Goal: Information Seeking & Learning: Learn about a topic

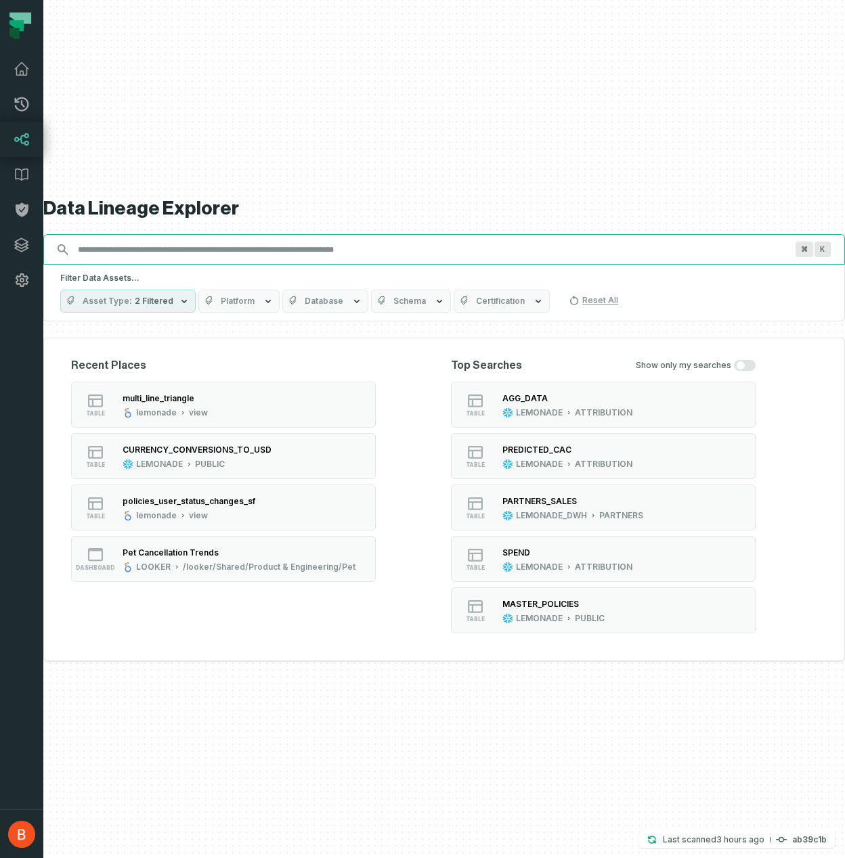
click at [344, 255] on input "Discovery Provider cmdk menu" at bounding box center [432, 250] width 724 height 22
paste input "**********"
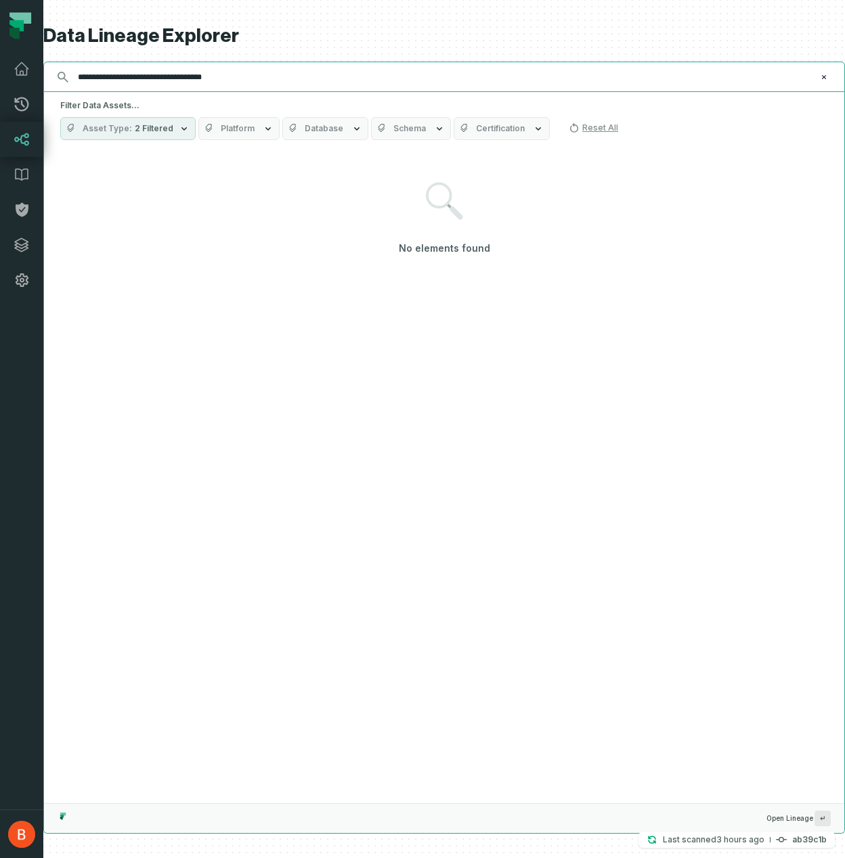
drag, startPoint x: 217, startPoint y: 79, endPoint x: 298, endPoint y: 79, distance: 81.2
click at [298, 79] on input "**********" at bounding box center [443, 77] width 746 height 22
click at [257, 72] on input "**********" at bounding box center [443, 77] width 746 height 22
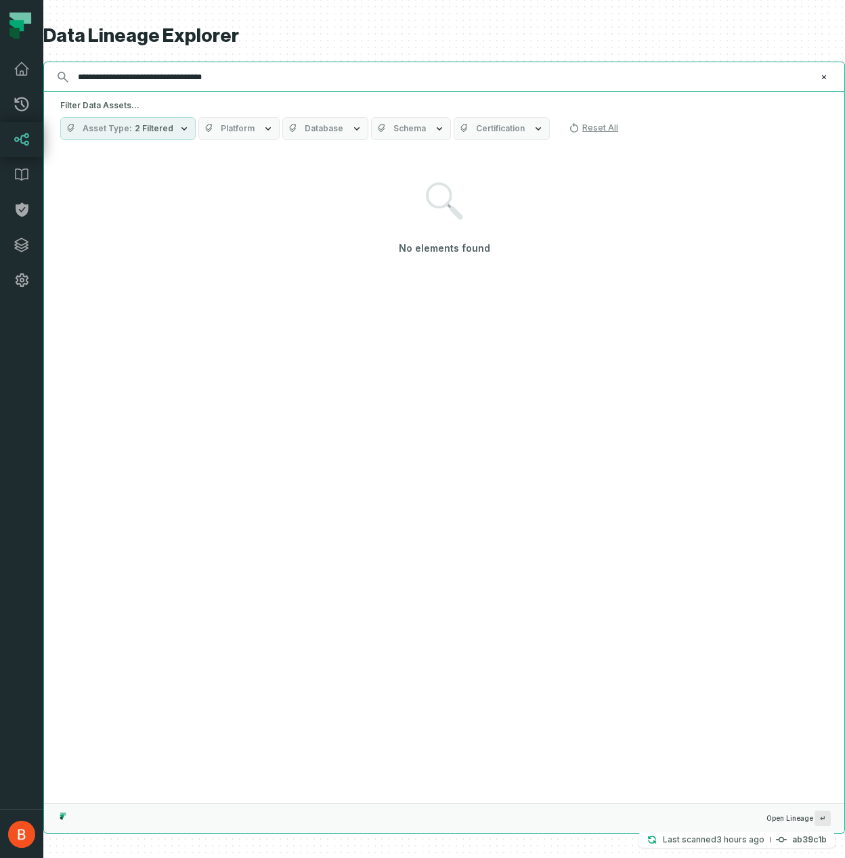
paste input "**********"
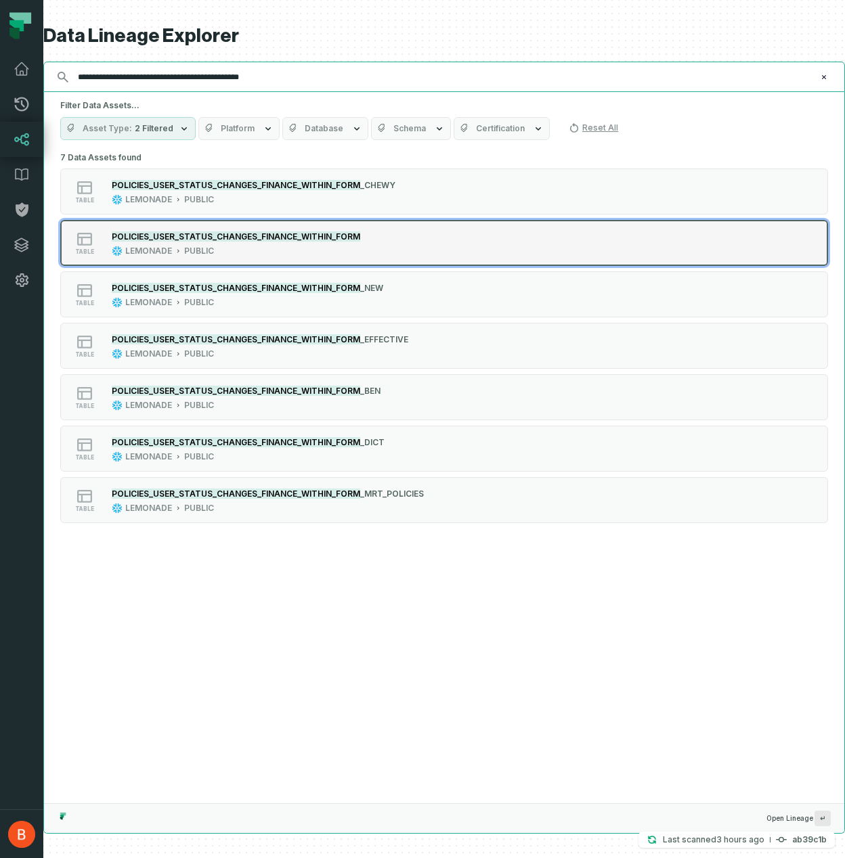
type input "**********"
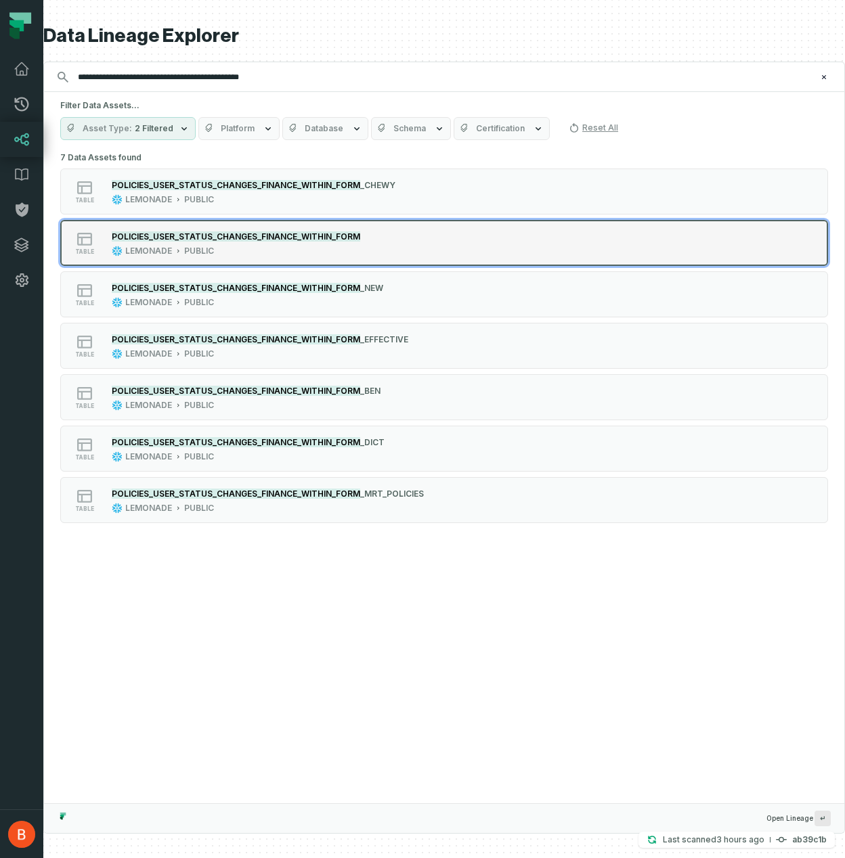
click at [376, 233] on div "table POLICIES_USER_STATUS_CHANGES_FINANCE_WITHIN_FORM LEMONADE PUBLIC" at bounding box center [232, 242] width 338 height 27
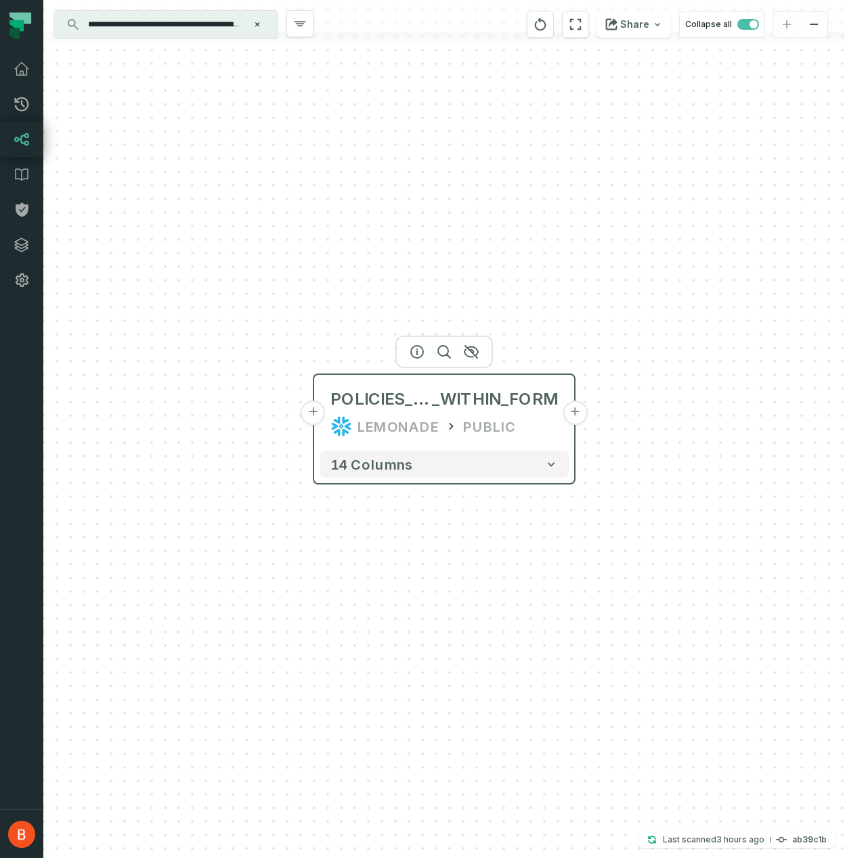
click at [575, 413] on button "+" at bounding box center [574, 413] width 24 height 24
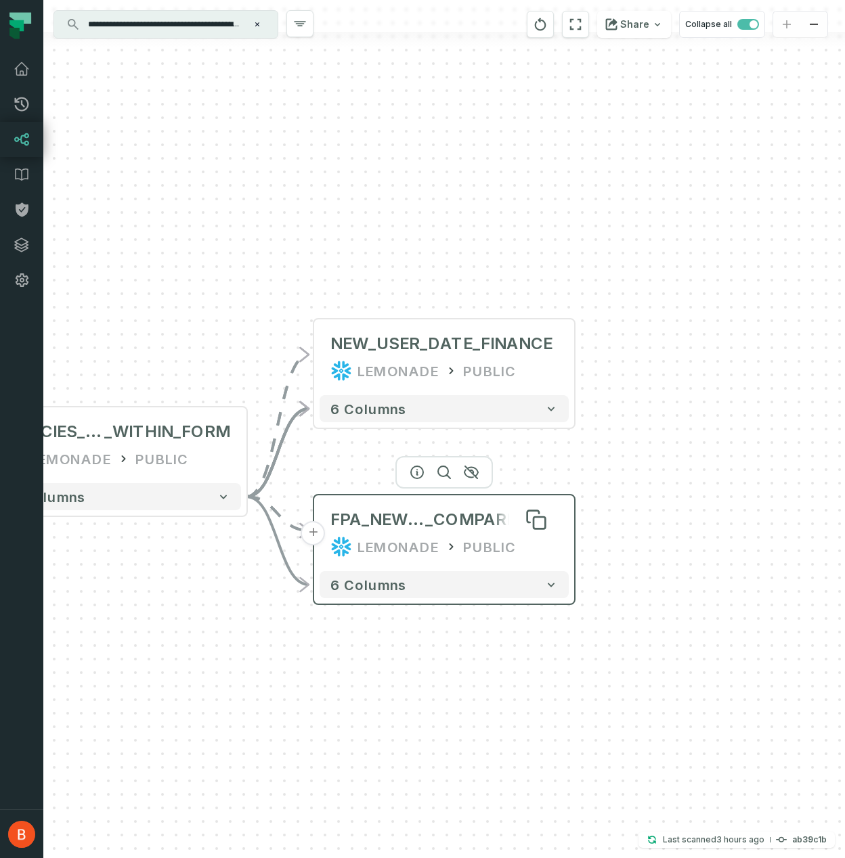
click at [485, 520] on span "_COMPARISONS" at bounding box center [491, 520] width 133 height 22
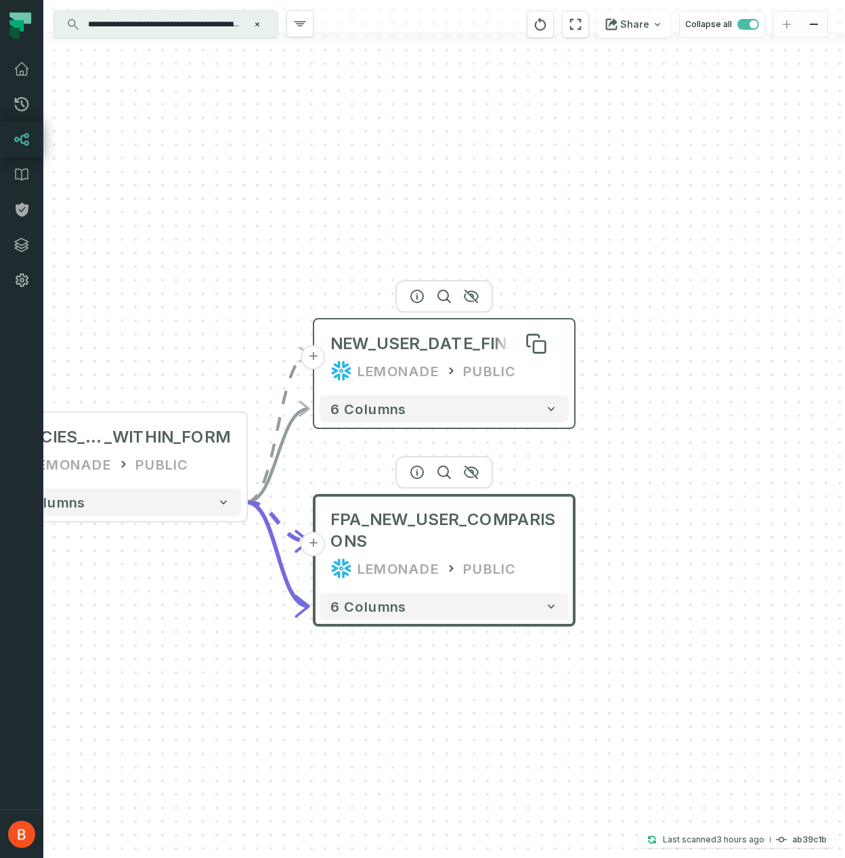
click at [494, 353] on div "NEW_USER_DATE_FINANCE" at bounding box center [441, 344] width 222 height 22
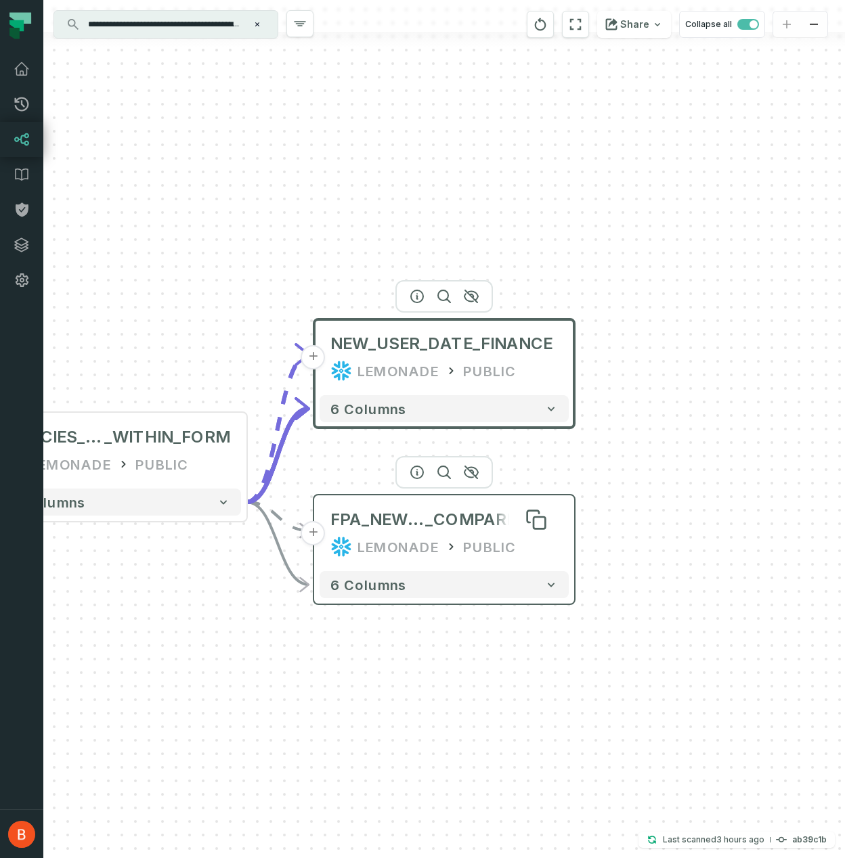
click at [500, 516] on span "_COMPARISONS" at bounding box center [491, 520] width 133 height 22
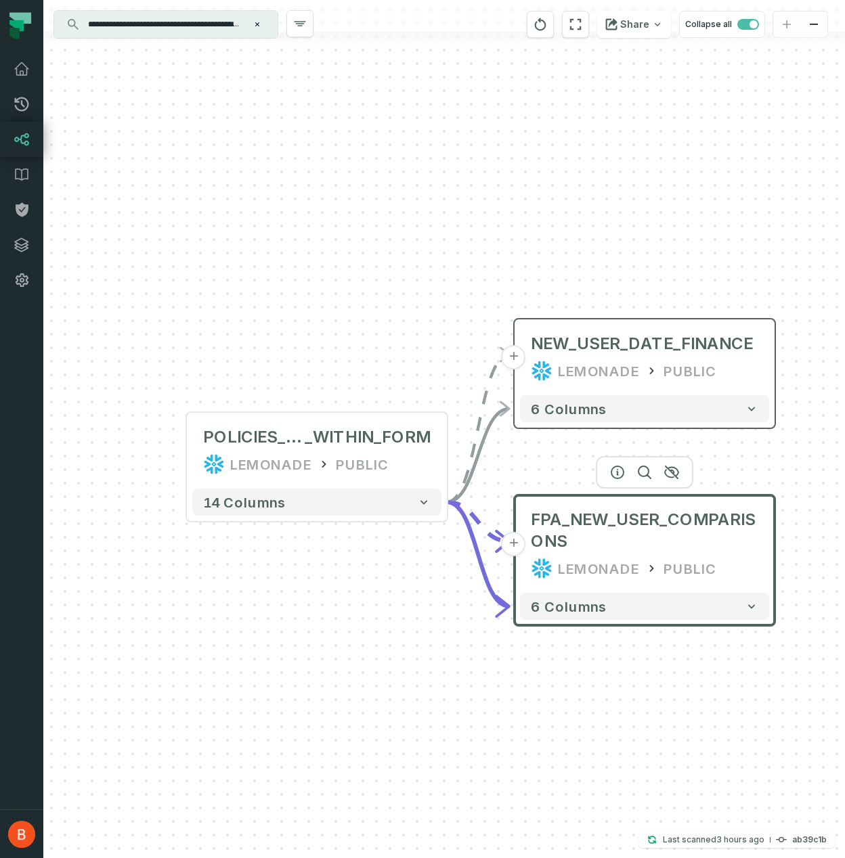
drag, startPoint x: 728, startPoint y: 464, endPoint x: 928, endPoint y: 464, distance: 200.3
click at [844, 464] on html "**********" at bounding box center [422, 429] width 845 height 858
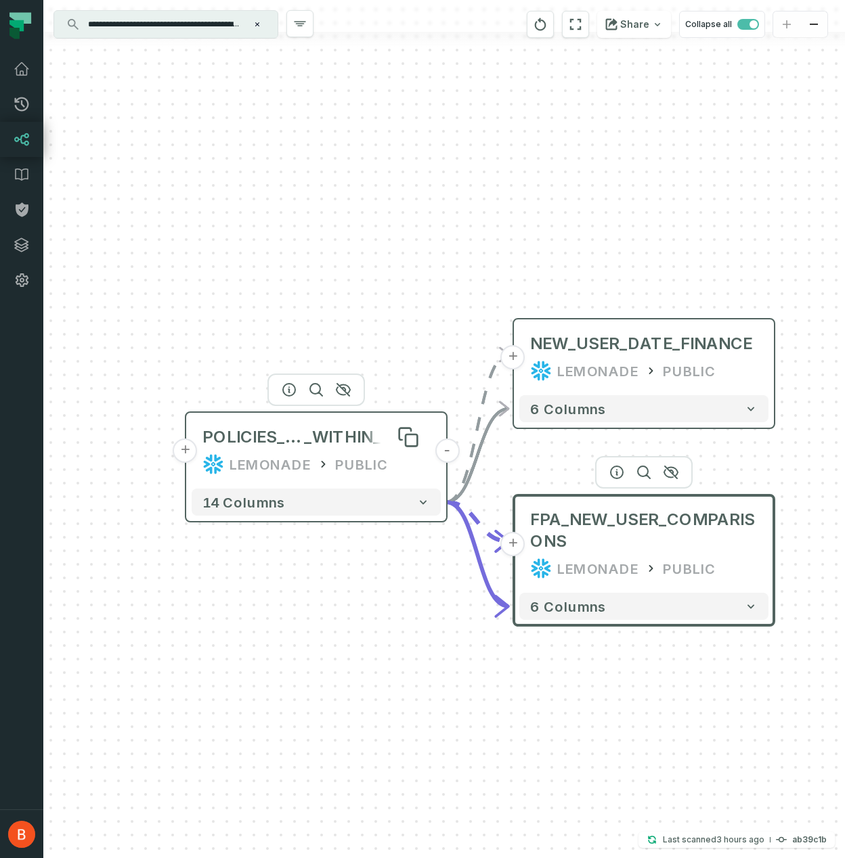
click at [363, 439] on span "_WITHIN_FORM" at bounding box center [367, 437] width 126 height 22
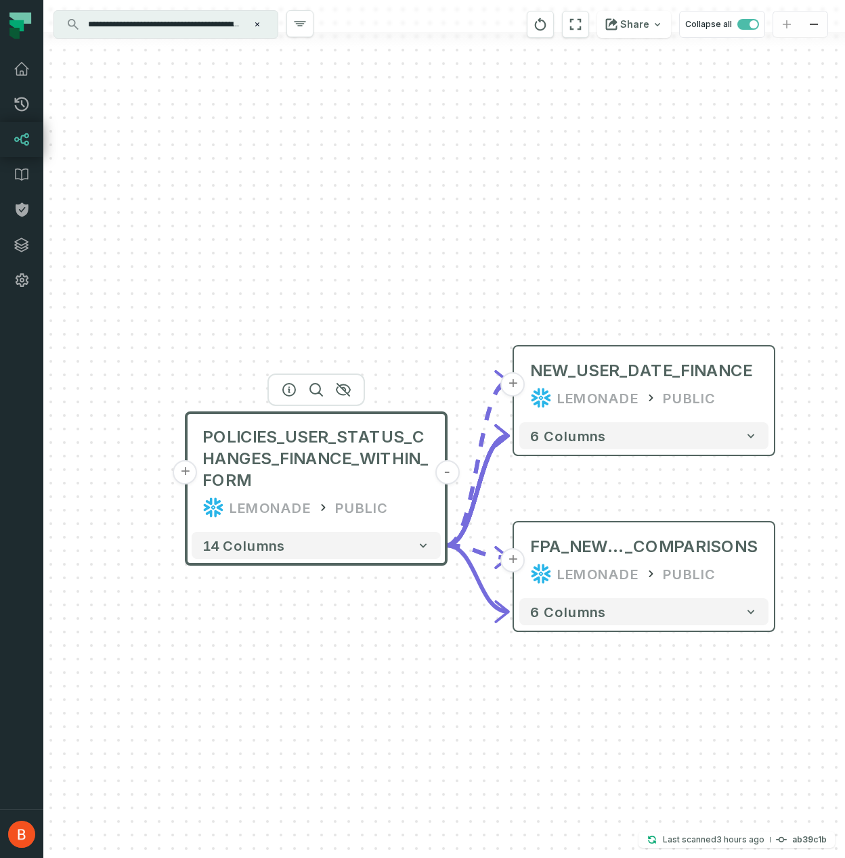
click at [786, 395] on div "+ NEW_USER_DATE_FINANCE LEMONADE PUBLIC 6 columns + FPA_NEW_USER _COMPARISONS L…" at bounding box center [443, 429] width 801 height 858
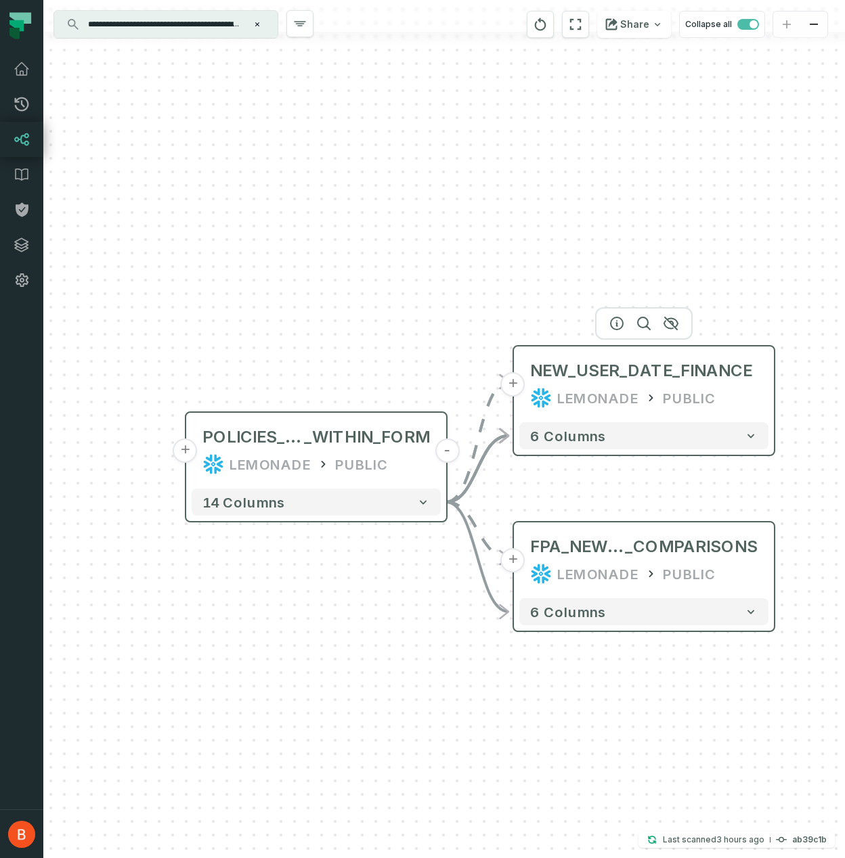
click at [740, 395] on div "LEMONADE PUBLIC" at bounding box center [643, 398] width 227 height 22
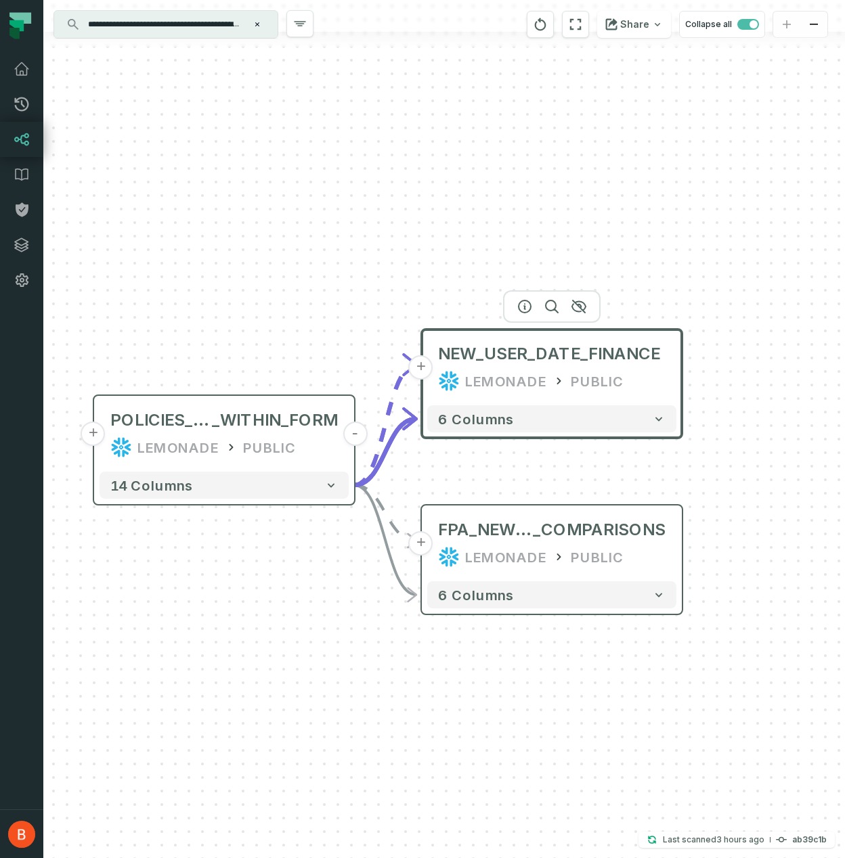
drag, startPoint x: 798, startPoint y: 487, endPoint x: 706, endPoint y: 470, distance: 93.6
click at [706, 470] on div "+ NEW_USER_DATE_FINANCE LEMONADE PUBLIC 6 columns + FPA_NEW_USER _COMPARISONS L…" at bounding box center [443, 429] width 801 height 858
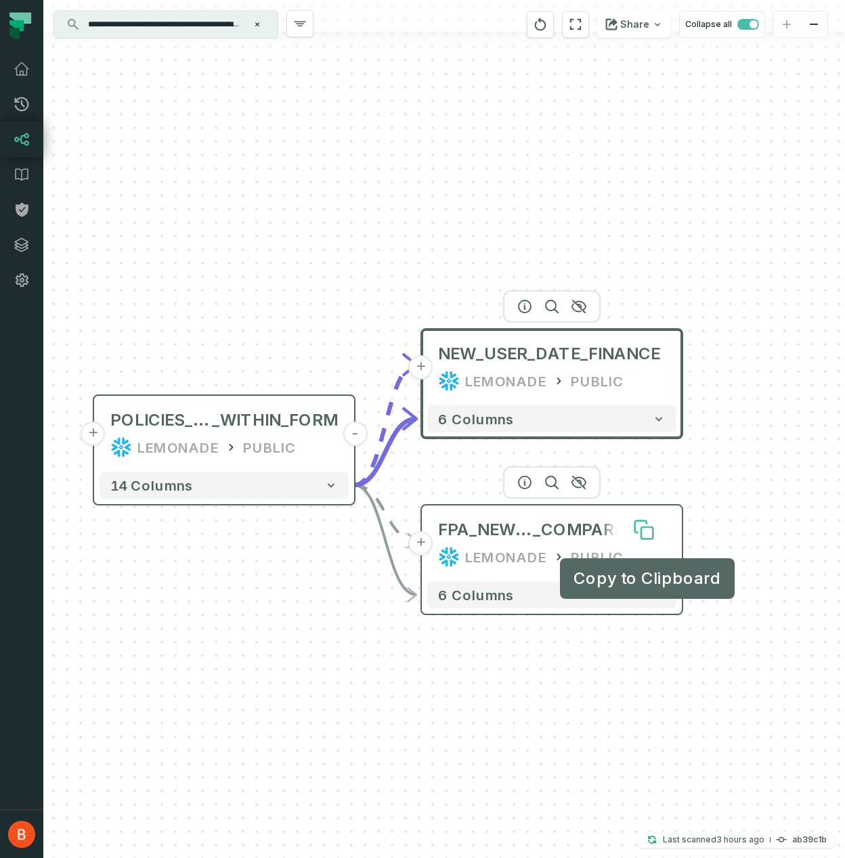
click at [636, 528] on icon at bounding box center [641, 527] width 12 height 12
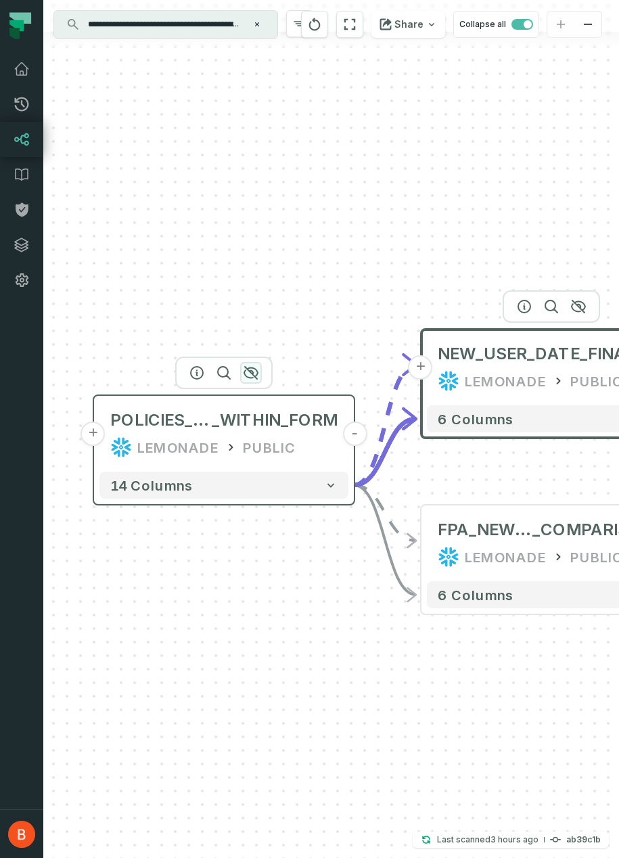
click at [248, 374] on icon "button" at bounding box center [251, 373] width 16 height 16
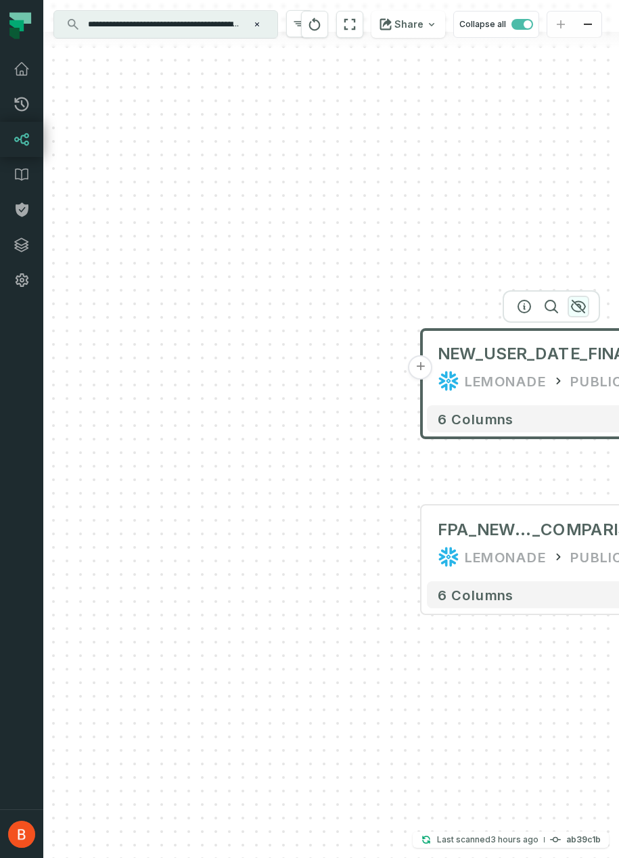
click at [578, 302] on icon "button" at bounding box center [579, 306] width 14 height 12
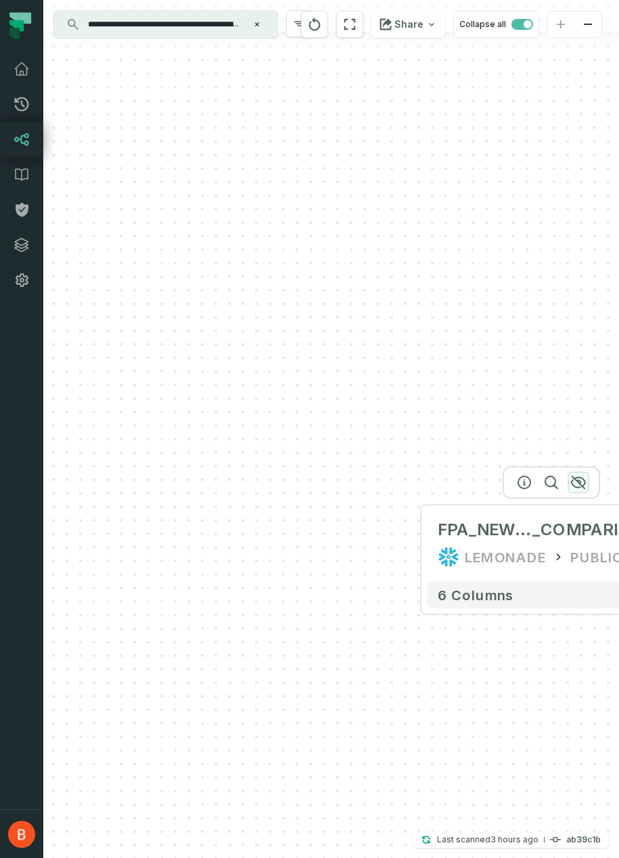
click at [581, 485] on icon "button" at bounding box center [578, 482] width 16 height 16
click at [190, 30] on input "**********" at bounding box center [164, 25] width 169 height 22
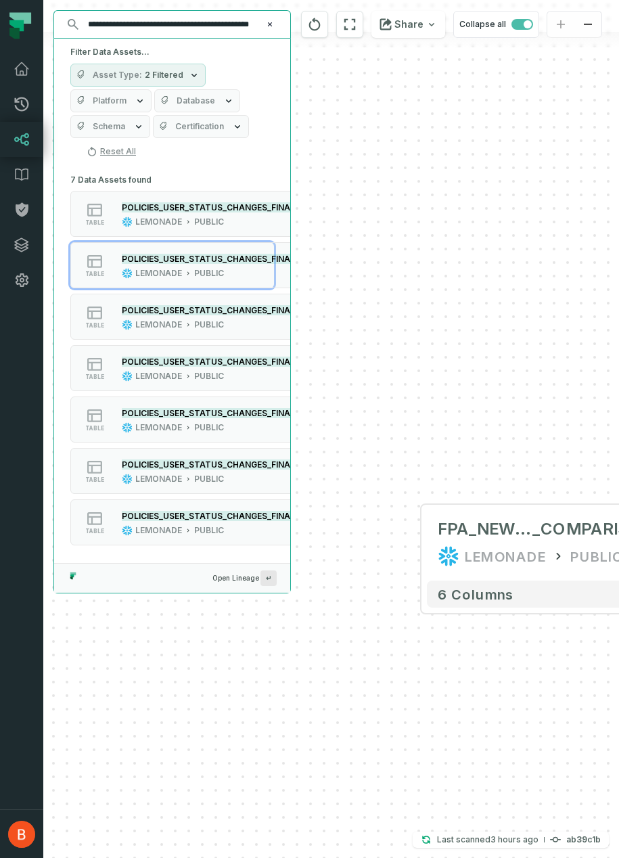
click at [231, 24] on input "**********" at bounding box center [171, 25] width 182 height 22
click at [368, 374] on div "+ FPA_NEW_USER _COMPARISONS LEMONADE PUBLIC 6 columns" at bounding box center [331, 429] width 576 height 858
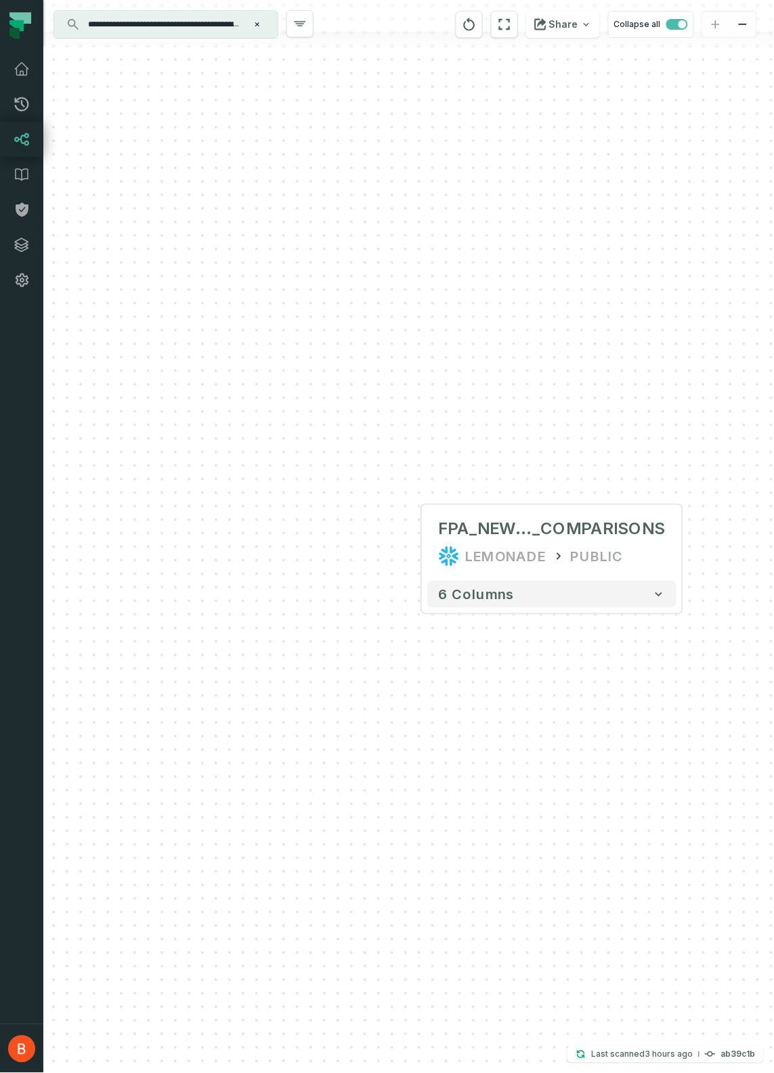
click at [227, 22] on input "**********" at bounding box center [164, 25] width 169 height 22
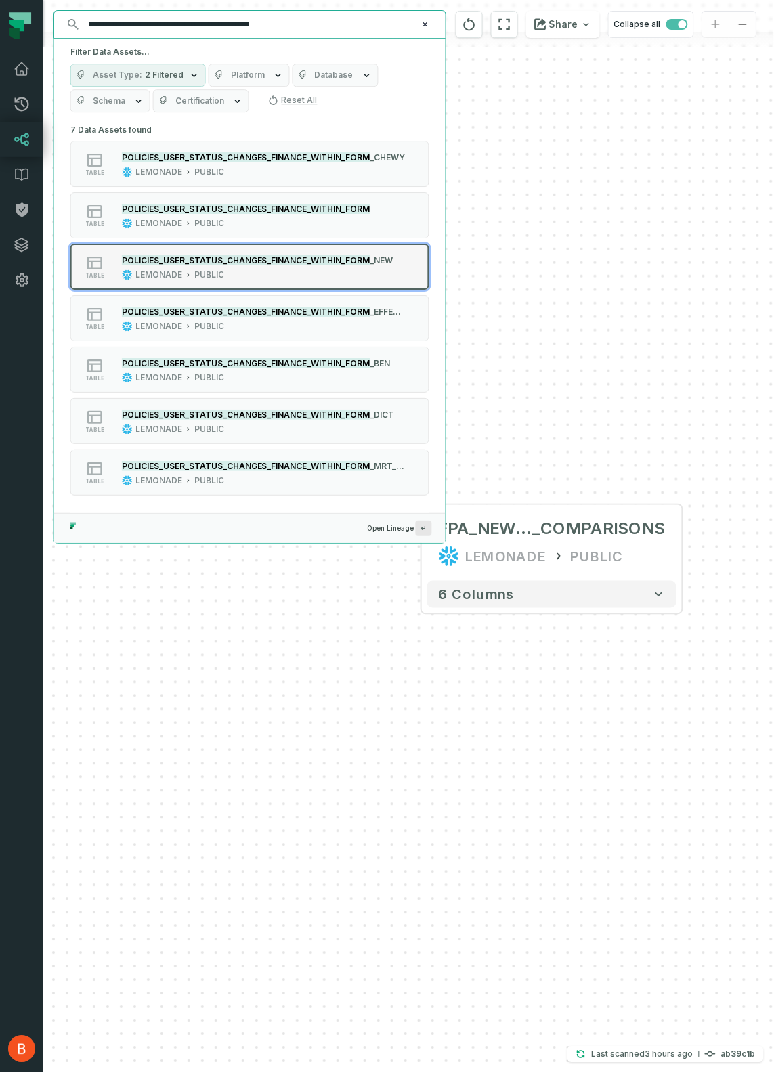
click at [355, 274] on div "LEMONADE PUBLIC" at bounding box center [257, 274] width 271 height 11
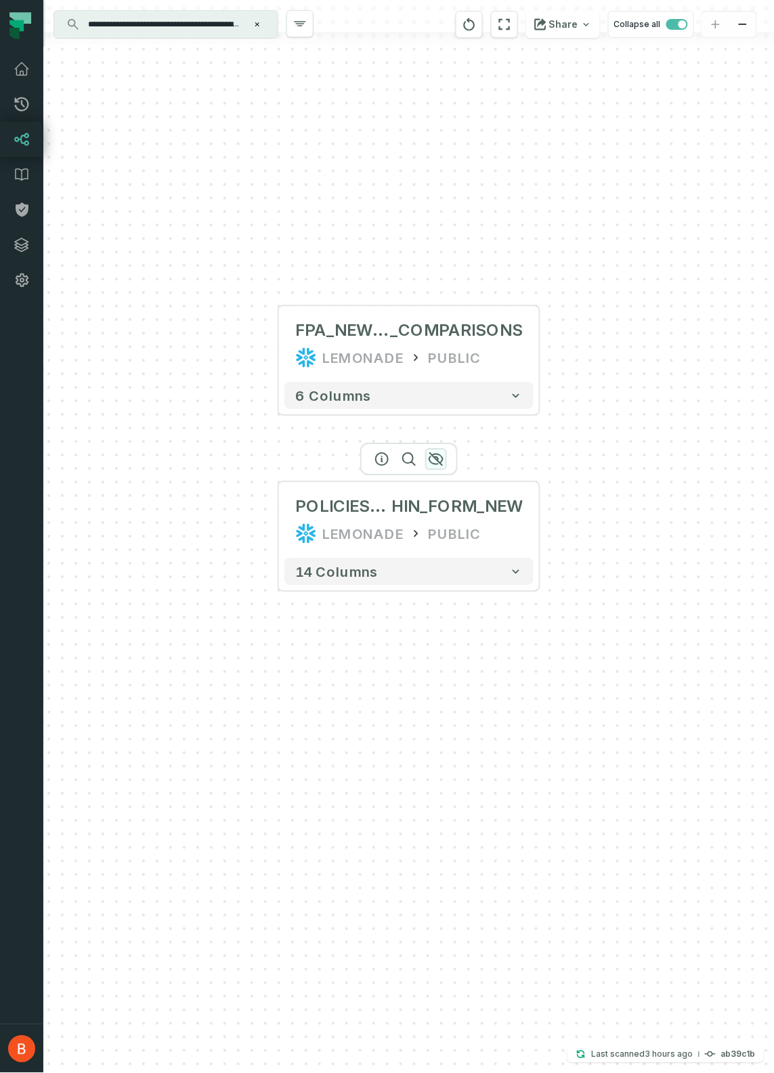
click at [431, 455] on icon "button" at bounding box center [436, 459] width 14 height 12
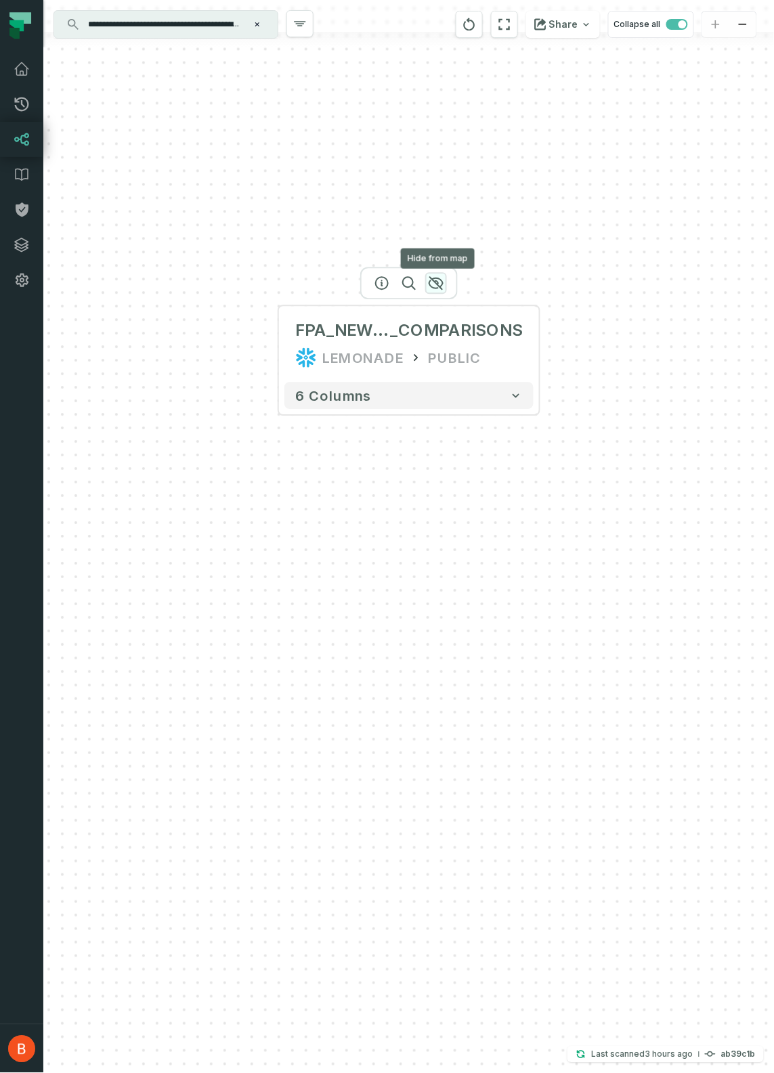
click at [439, 287] on icon "button" at bounding box center [436, 283] width 14 height 12
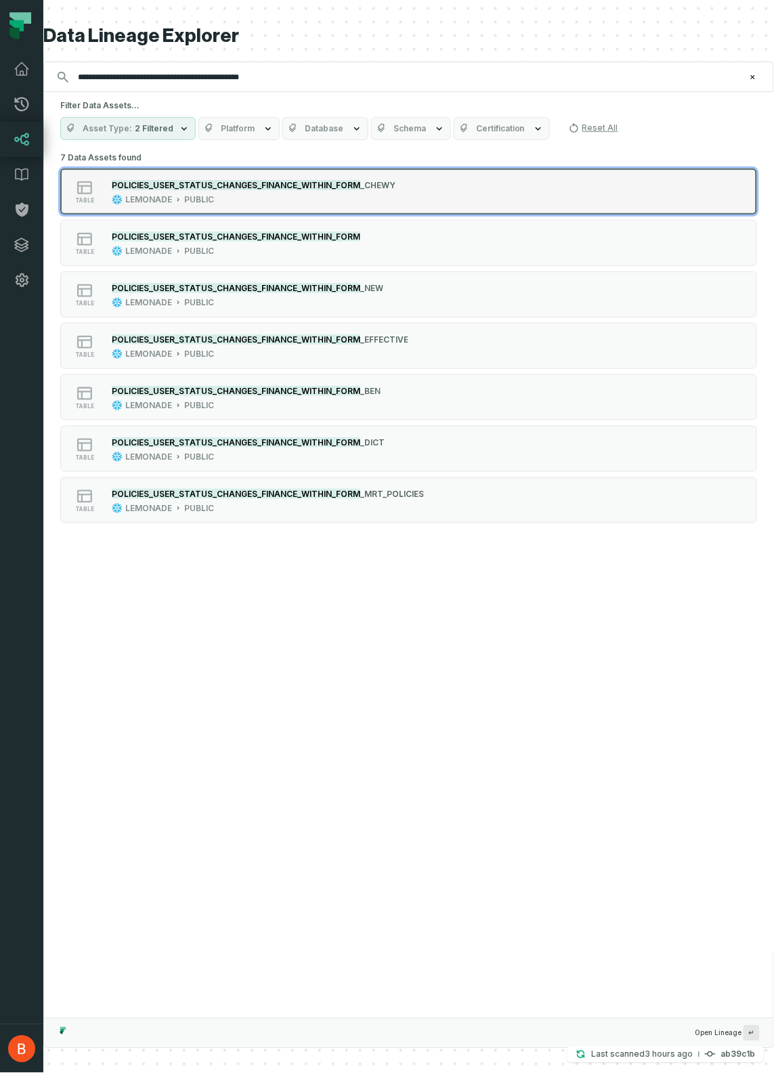
click at [409, 194] on button "table POLICIES_USER_STATUS_CHANGES_FINANCE_WITHIN_FORM _CHEWY LEMONADE PUBLIC" at bounding box center [408, 192] width 696 height 46
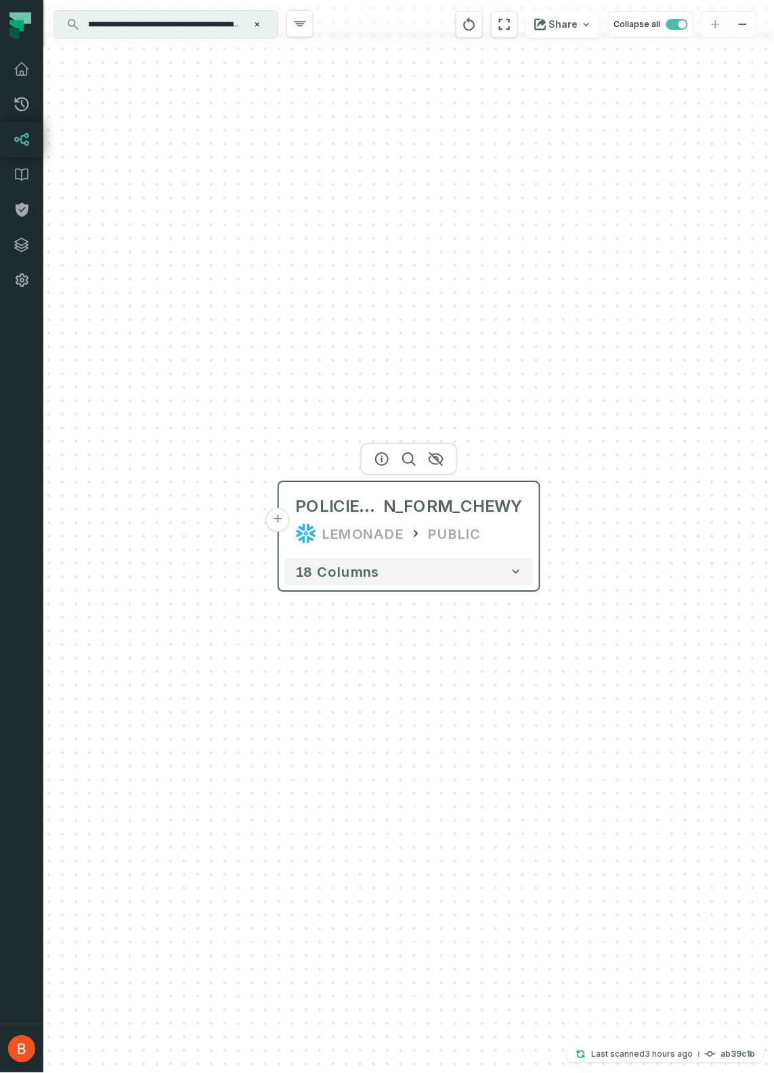
click at [535, 533] on header "+ POLICIES_USER_STATUS_CHANGES_FINANCE_WITHI N_FORM_CHEWY LEMONADE PUBLIC" at bounding box center [409, 518] width 260 height 70
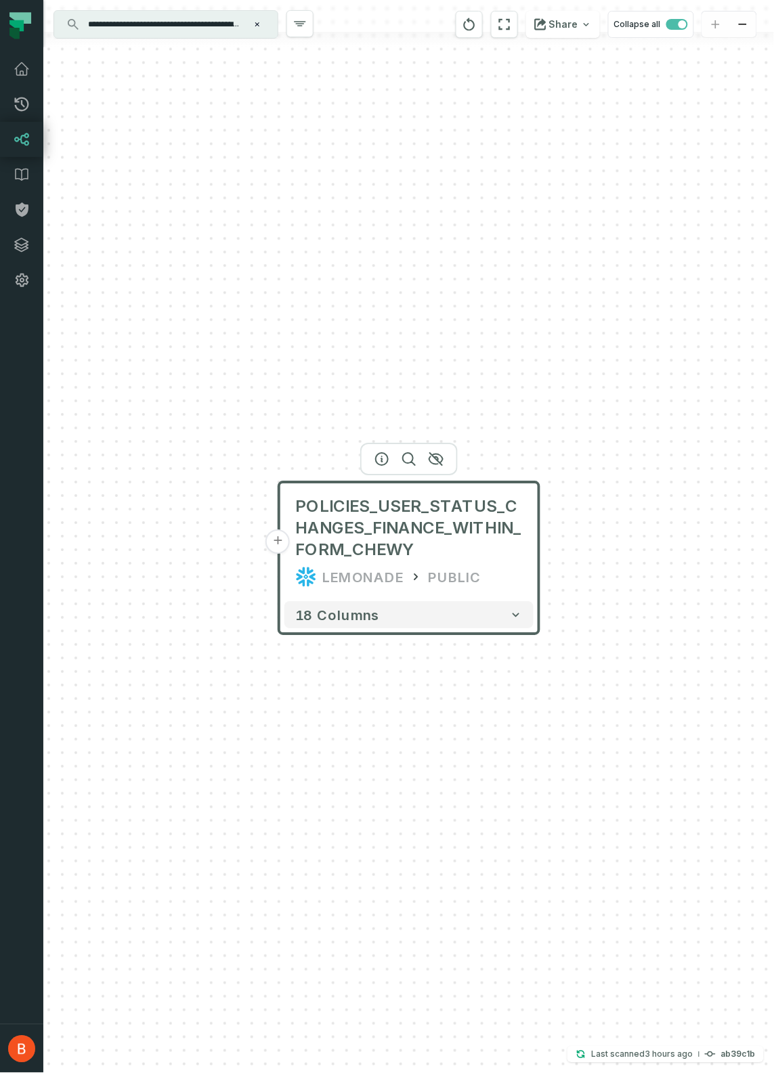
click at [229, 23] on input "**********" at bounding box center [164, 25] width 169 height 22
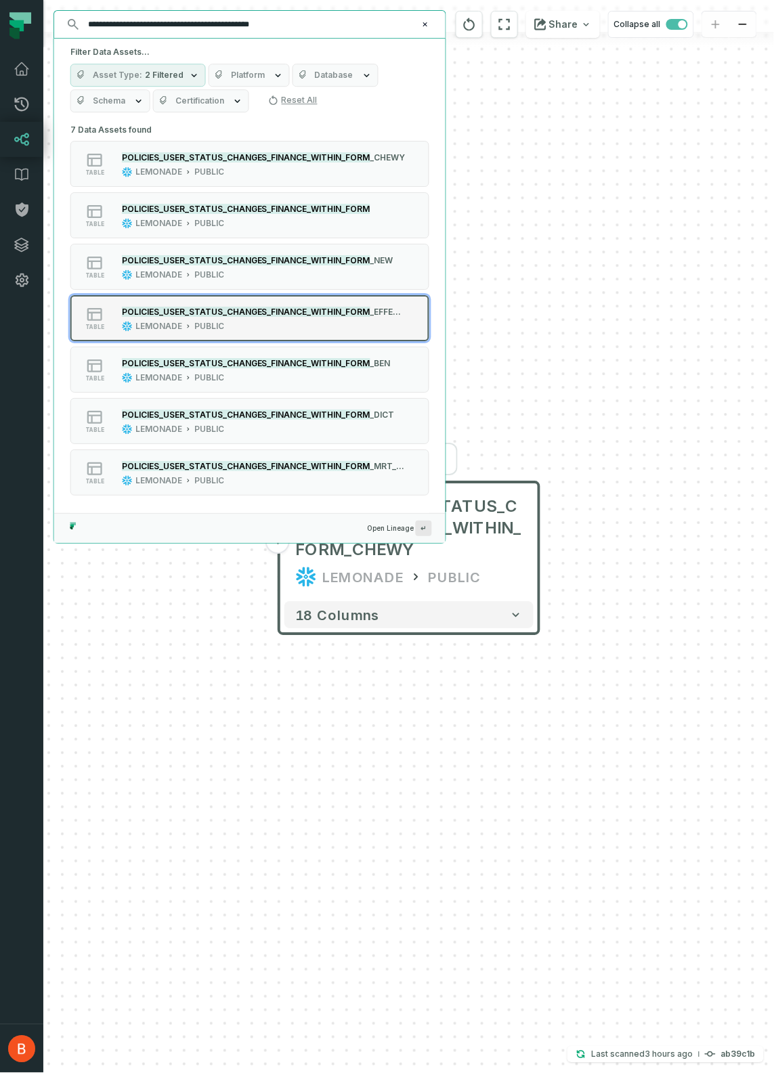
click at [372, 328] on div "LEMONADE PUBLIC" at bounding box center [264, 326] width 284 height 11
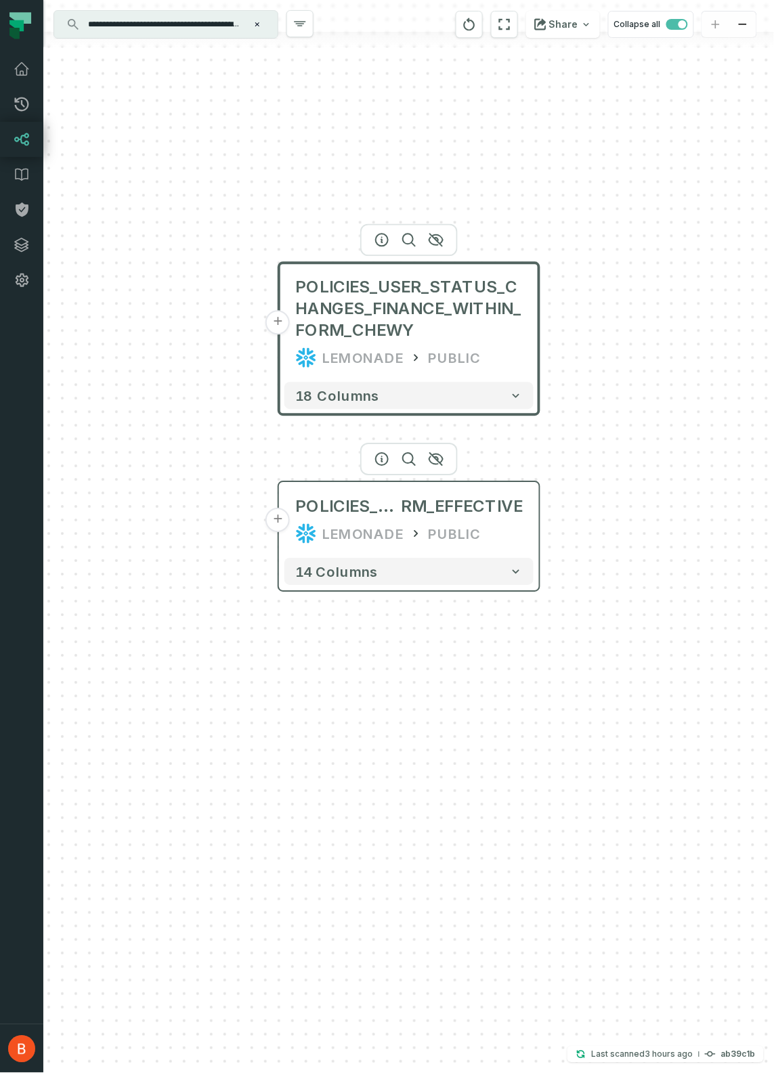
click at [517, 533] on div "LEMONADE PUBLIC" at bounding box center [408, 534] width 227 height 22
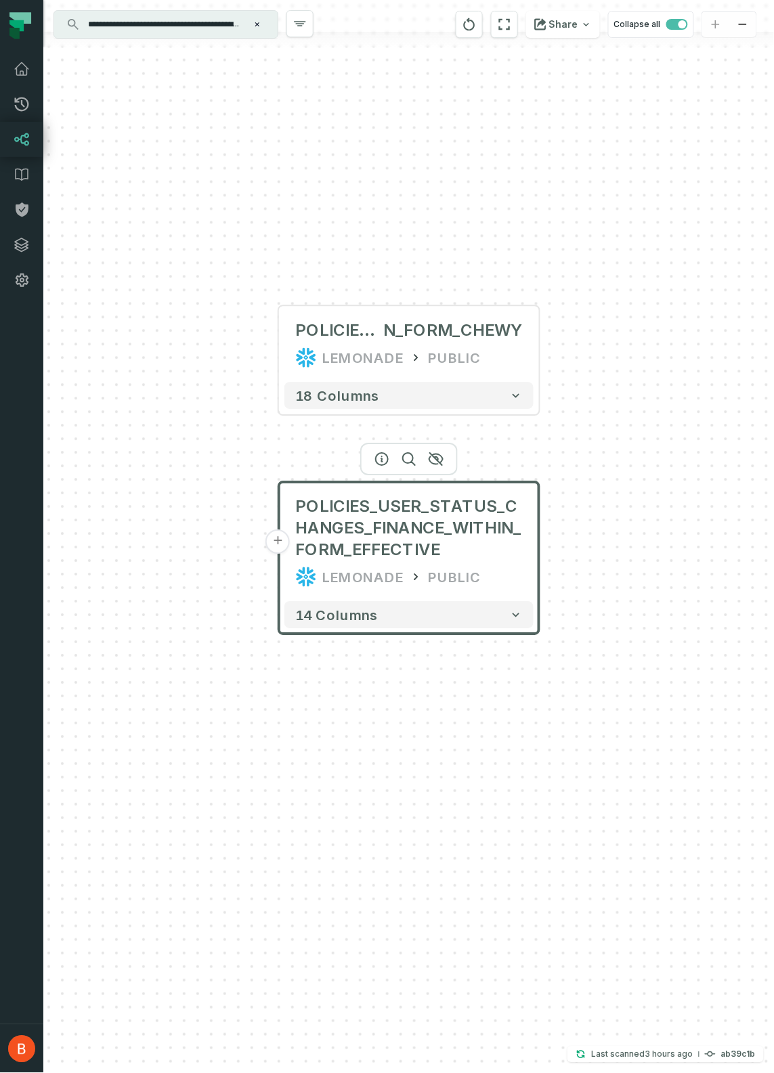
click at [216, 24] on input "**********" at bounding box center [164, 25] width 169 height 22
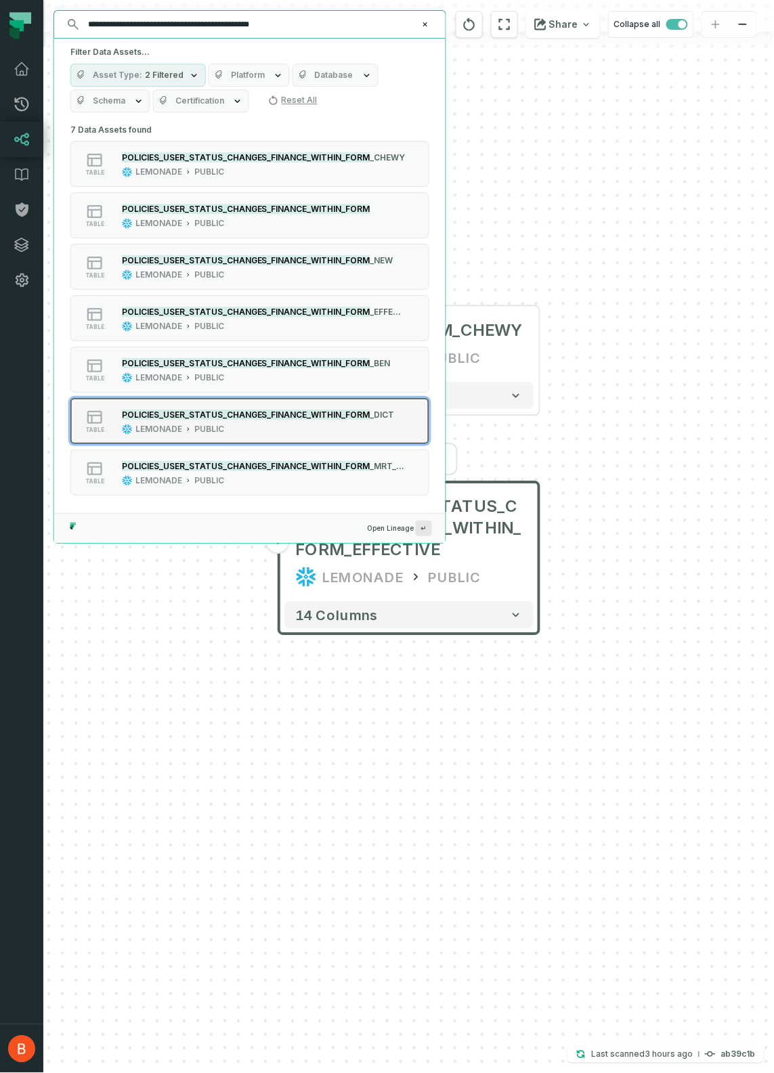
click at [349, 416] on mark "POLICIES_USER_STATUS_CHANGES_FINANCE_WITHIN_FORM" at bounding box center [246, 414] width 248 height 10
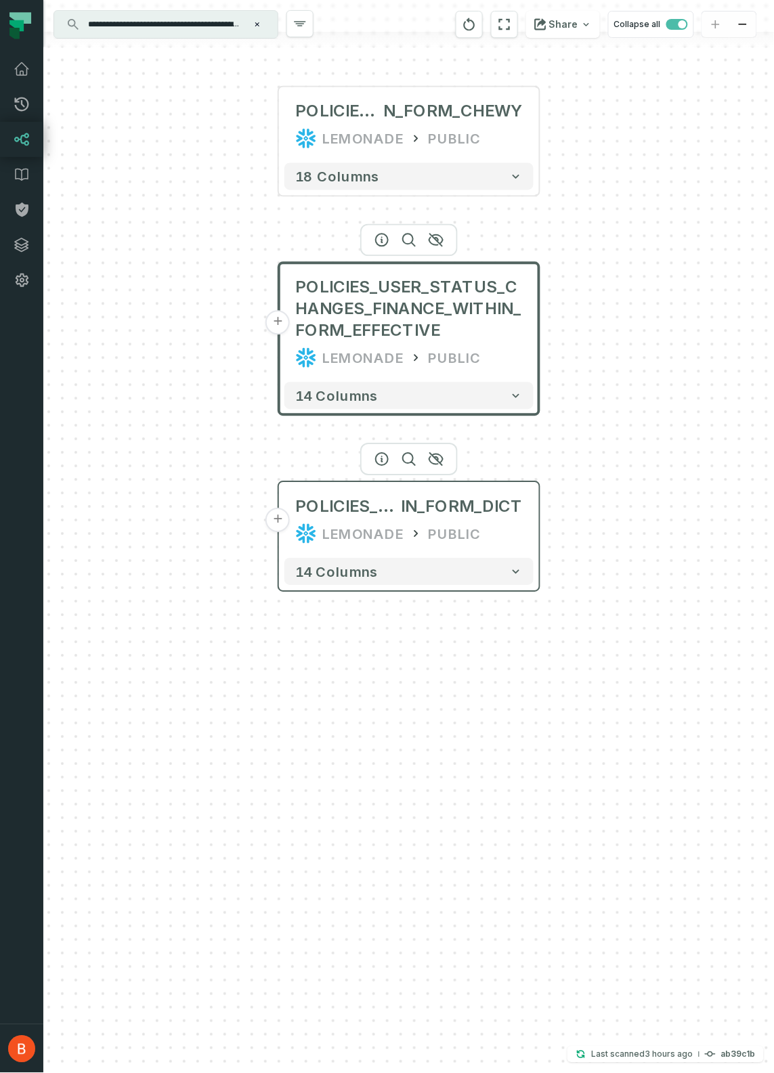
click at [493, 529] on div "LEMONADE PUBLIC" at bounding box center [408, 534] width 227 height 22
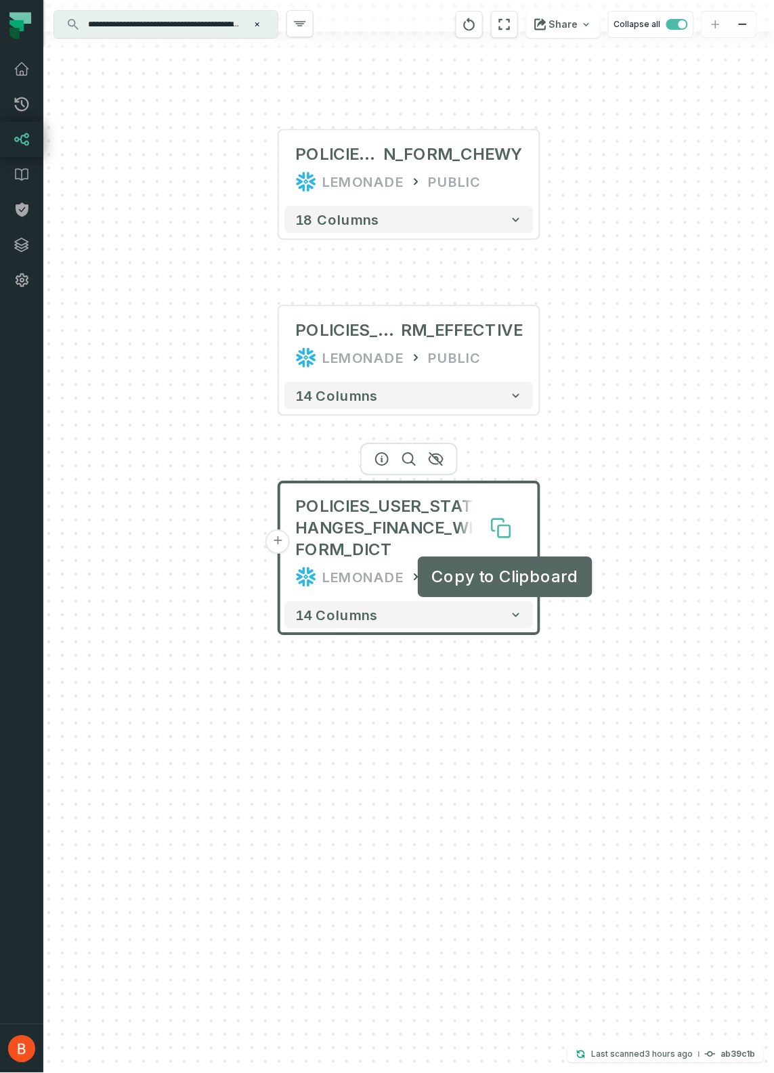
click at [502, 532] on icon at bounding box center [504, 532] width 12 height 12
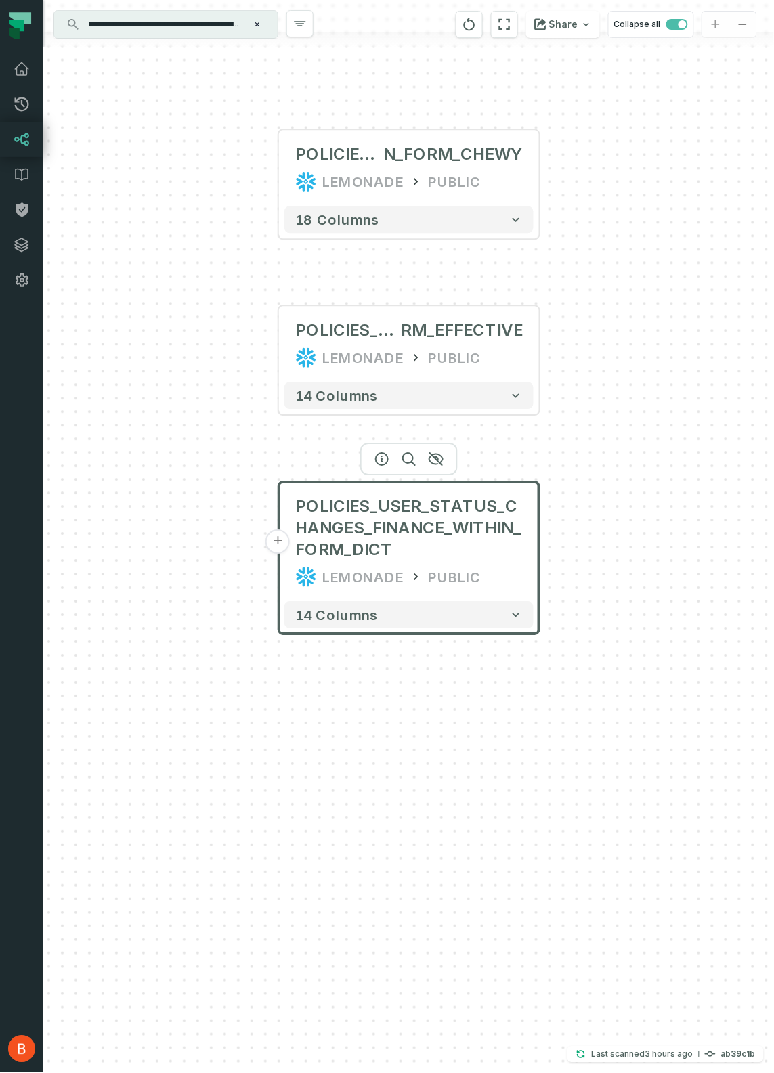
click at [231, 22] on input "**********" at bounding box center [164, 25] width 169 height 22
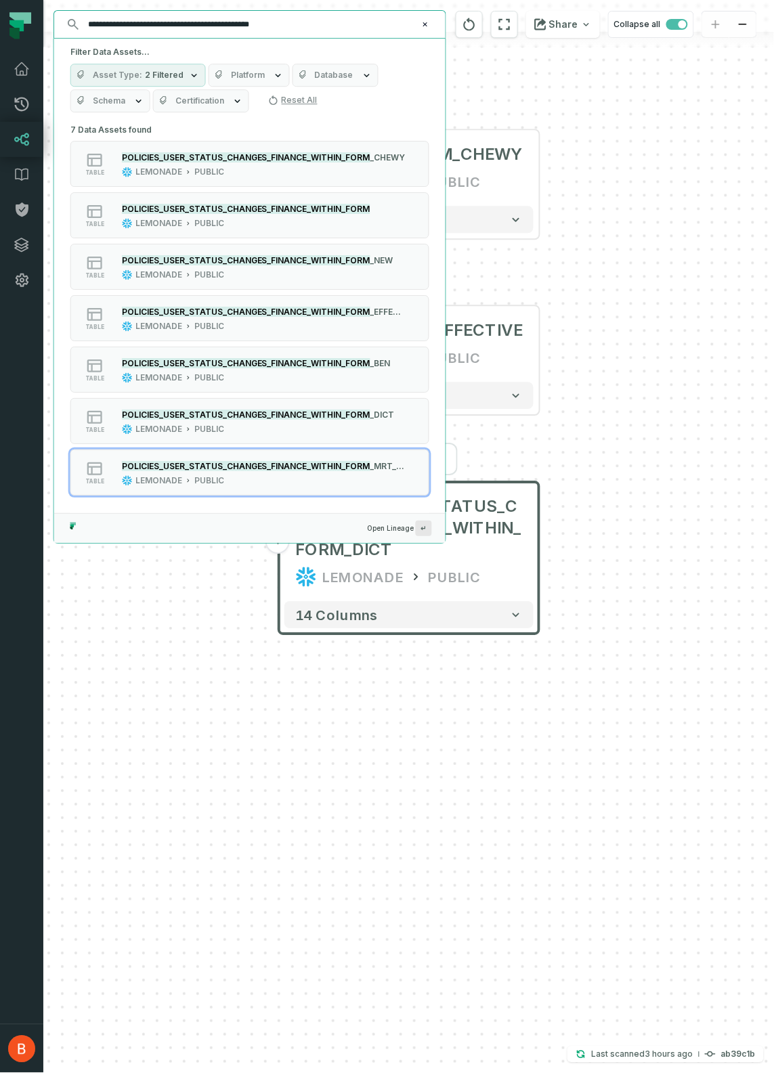
drag, startPoint x: 231, startPoint y: 22, endPoint x: 422, endPoint y: 35, distance: 190.6
click at [422, 35] on div "**********" at bounding box center [249, 24] width 391 height 27
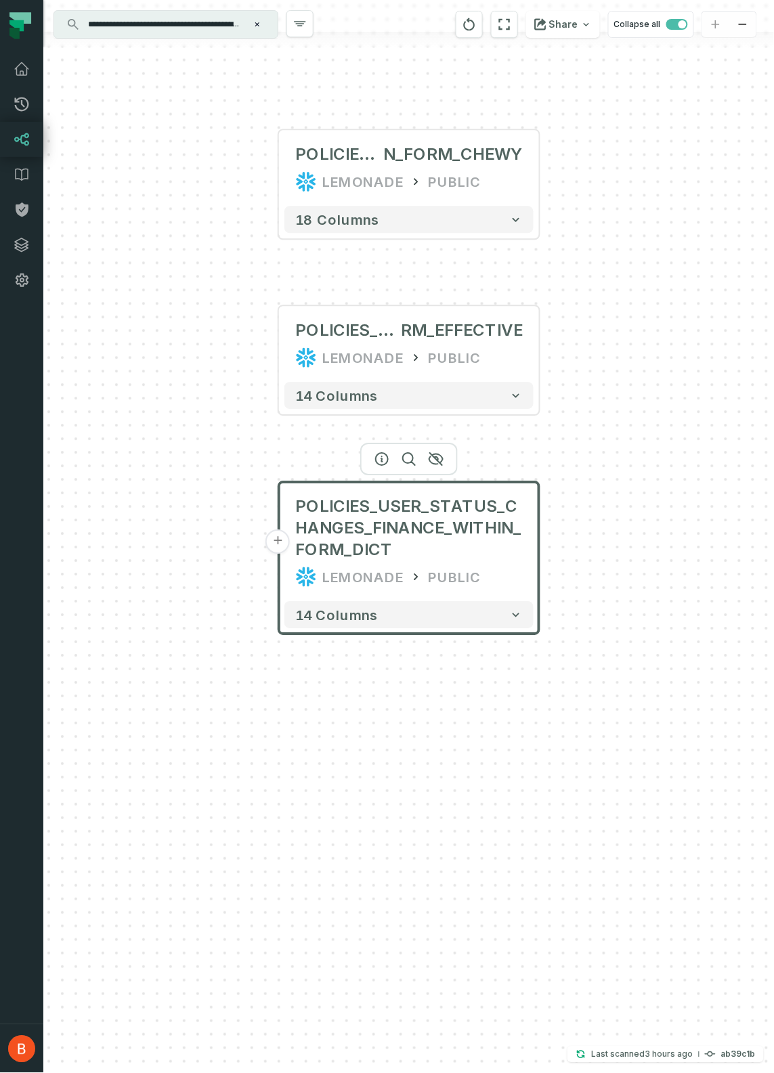
click at [215, 30] on input "**********" at bounding box center [164, 25] width 169 height 22
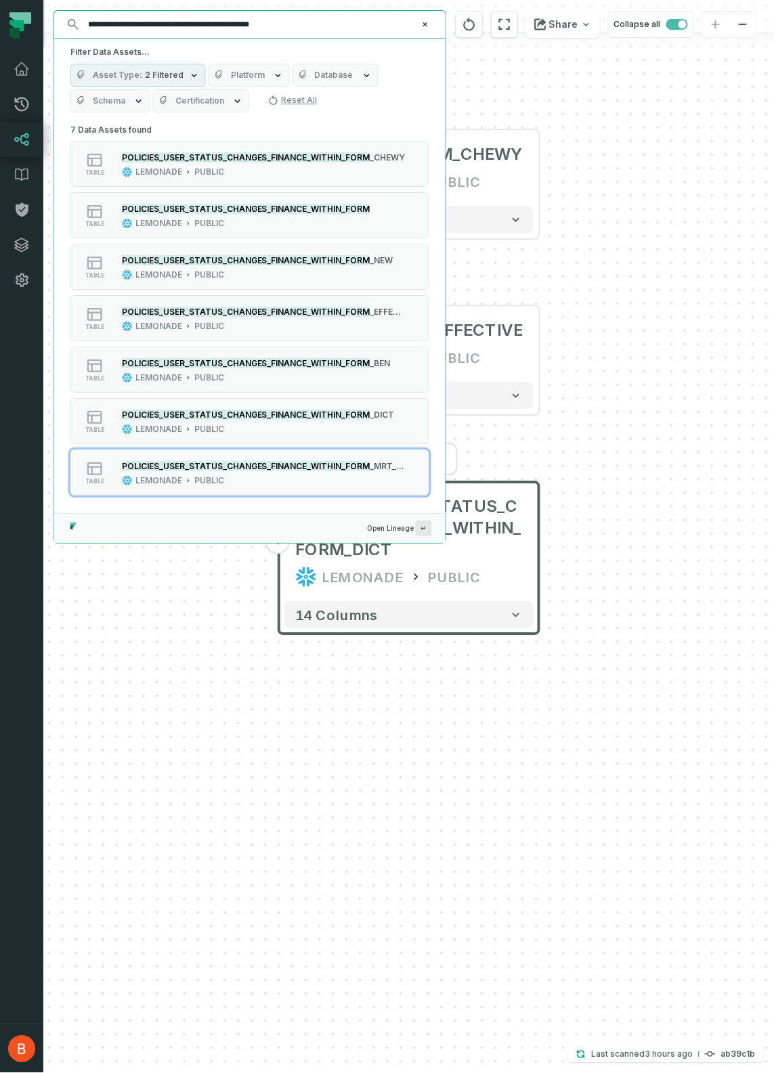
drag, startPoint x: 334, startPoint y: 21, endPoint x: 232, endPoint y: 22, distance: 102.2
click at [232, 22] on input "**********" at bounding box center [248, 25] width 337 height 22
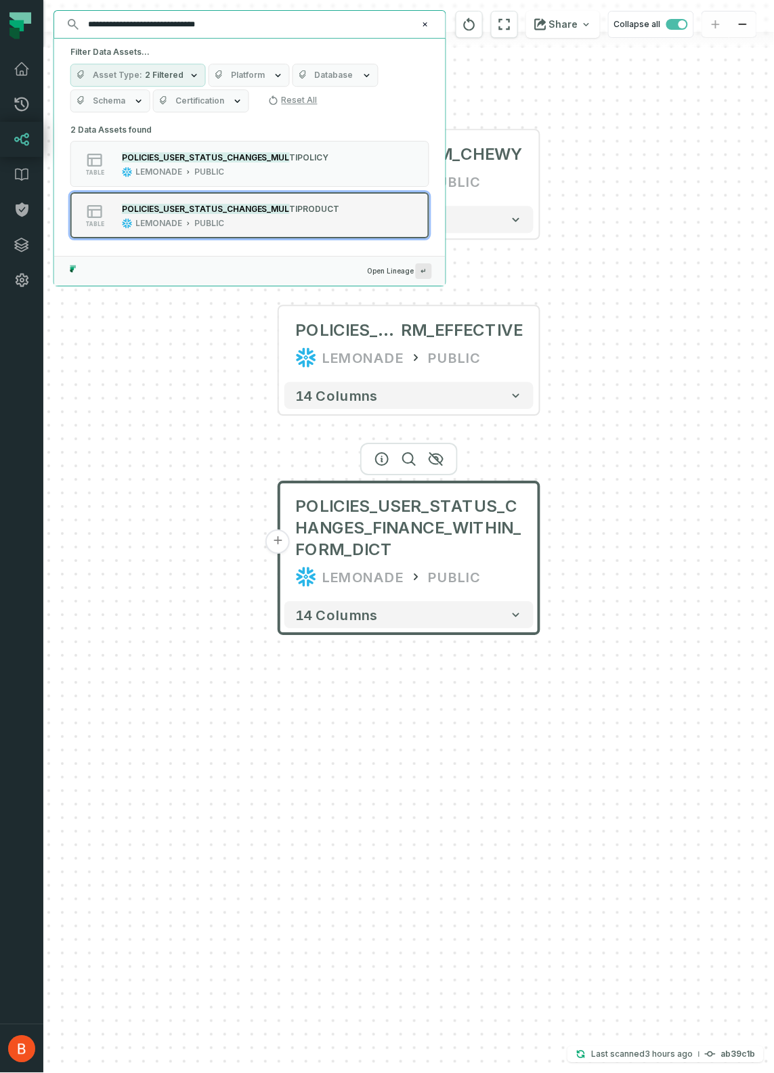
type input "**********"
click at [334, 206] on div "POLICIES_USER_STATUS_CHANGES_MUL TIPRODUCT LEMONADE PUBLIC" at bounding box center [230, 215] width 229 height 27
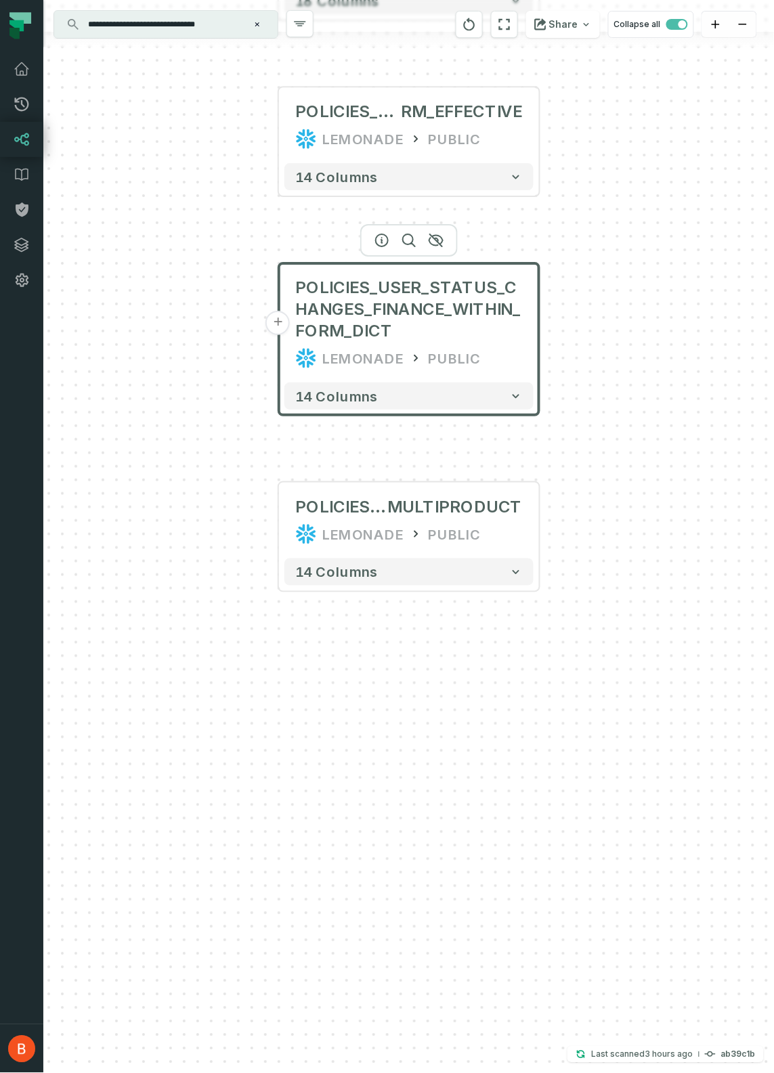
click at [524, 726] on div "+ POLICIES_USER_STATUS_CHANGES_FINANCE_WITHI N_FORM_CHEWY LEMONADE PUBLIC 18 co…" at bounding box center [408, 536] width 730 height 1073
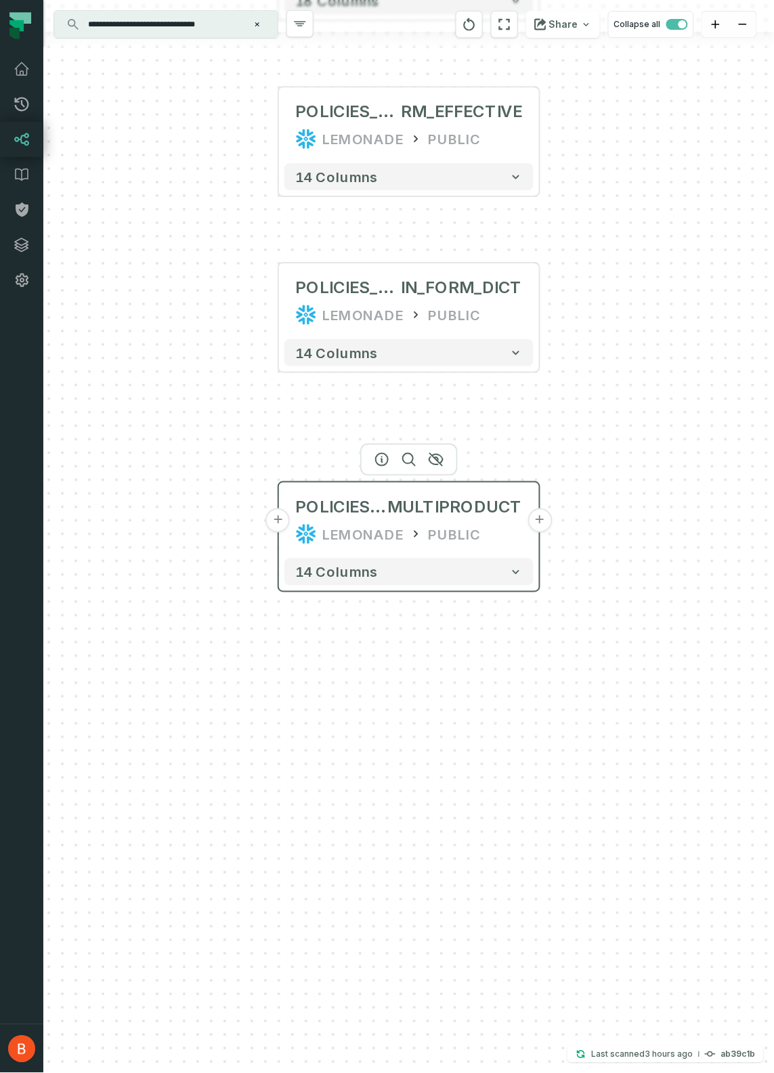
click at [535, 522] on button "+" at bounding box center [539, 520] width 24 height 24
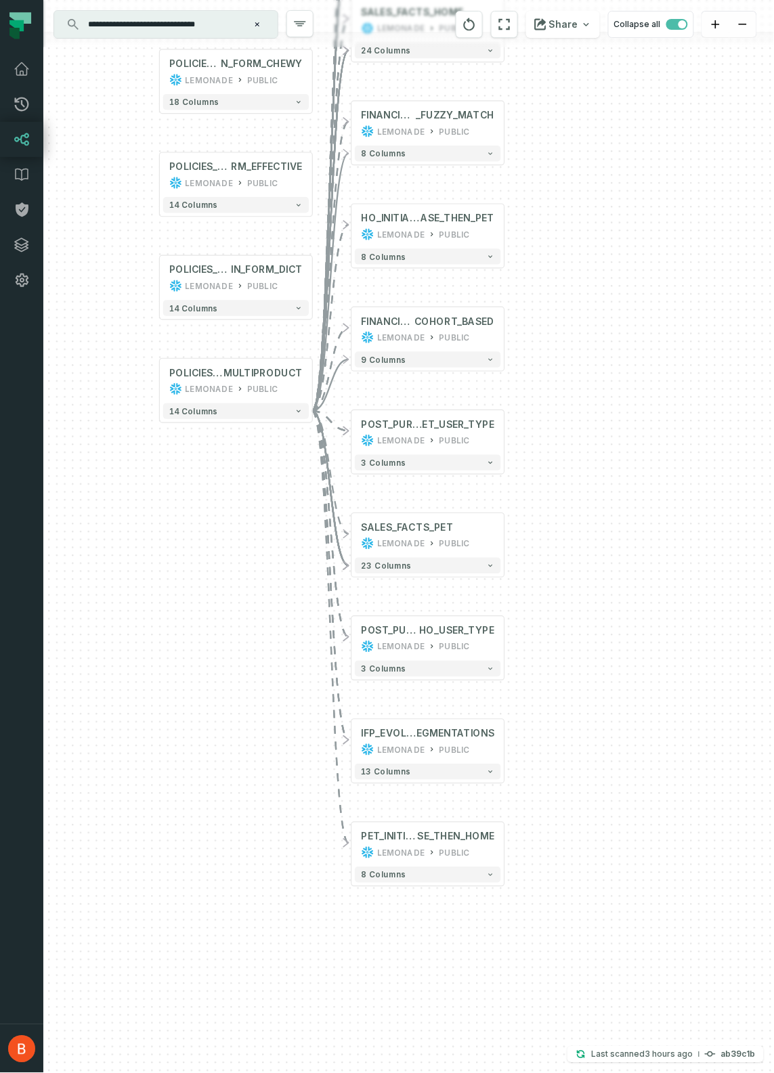
drag, startPoint x: 517, startPoint y: 817, endPoint x: 535, endPoint y: 577, distance: 240.9
click at [535, 576] on div "+ SALES_EVOLUTION LEMONADE PUBLIC 9 columns + SALES_FACTS_HOME LEMONADE PUBLIC …" at bounding box center [408, 536] width 730 height 1073
click at [480, 835] on icon at bounding box center [482, 838] width 7 height 7
click at [506, 849] on button "+" at bounding box center [504, 845] width 14 height 14
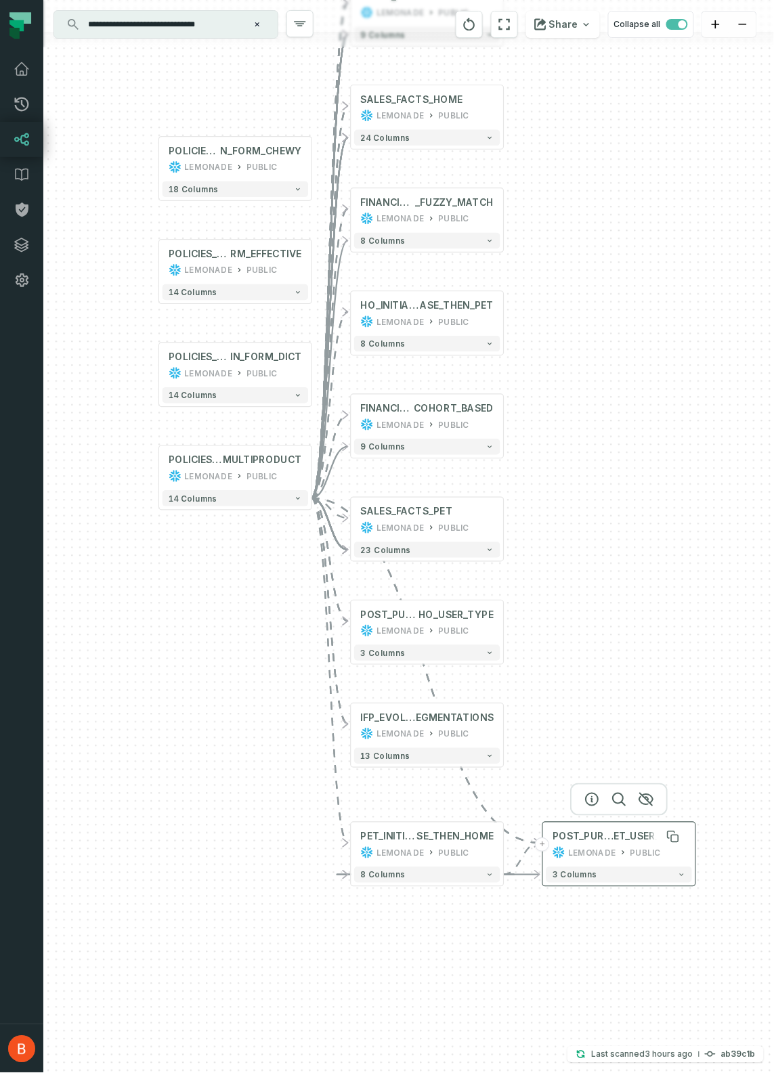
click at [649, 838] on span "ET_USER_TYPE" at bounding box center [649, 836] width 72 height 13
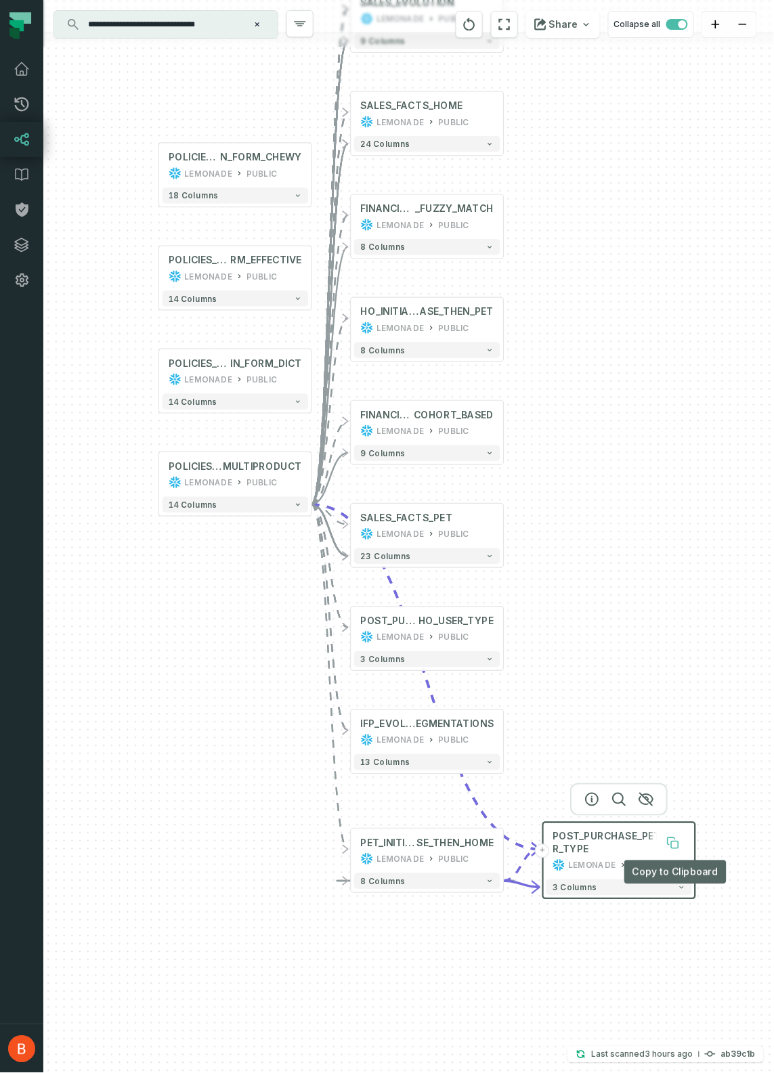
click at [672, 843] on icon at bounding box center [674, 844] width 7 height 7
click at [491, 743] on div "LEMONADE PUBLIC" at bounding box center [427, 740] width 133 height 13
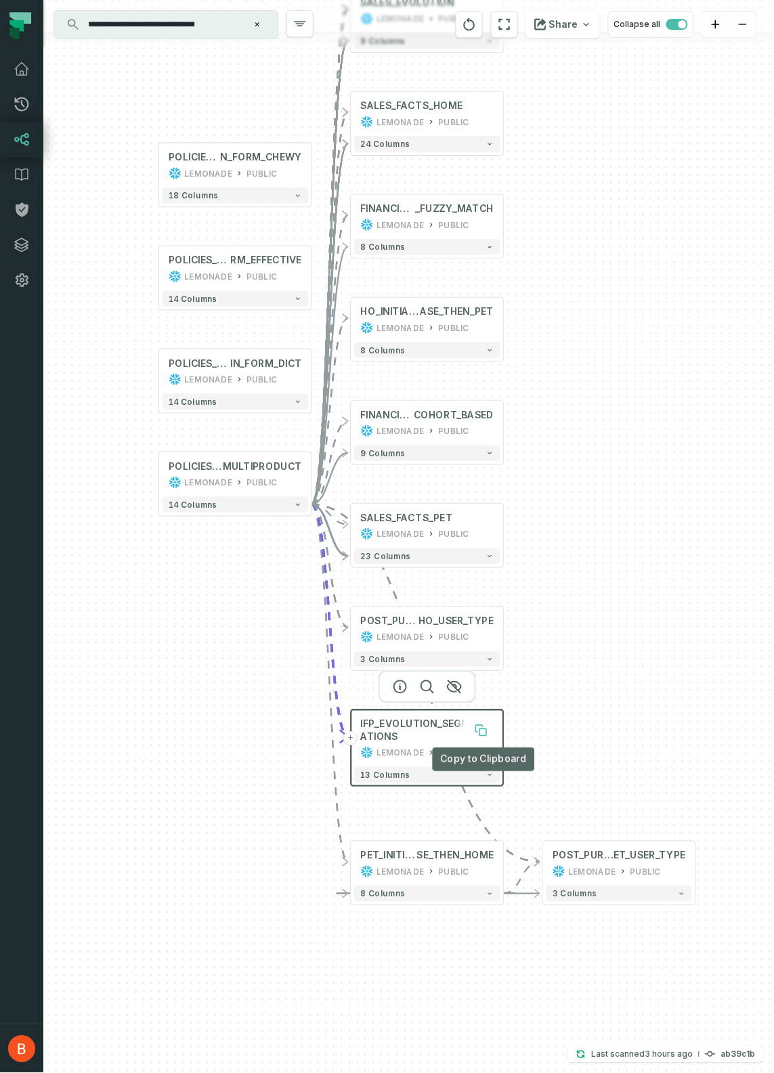
click at [480, 731] on icon at bounding box center [482, 732] width 7 height 7
click at [501, 531] on button "+" at bounding box center [504, 526] width 14 height 14
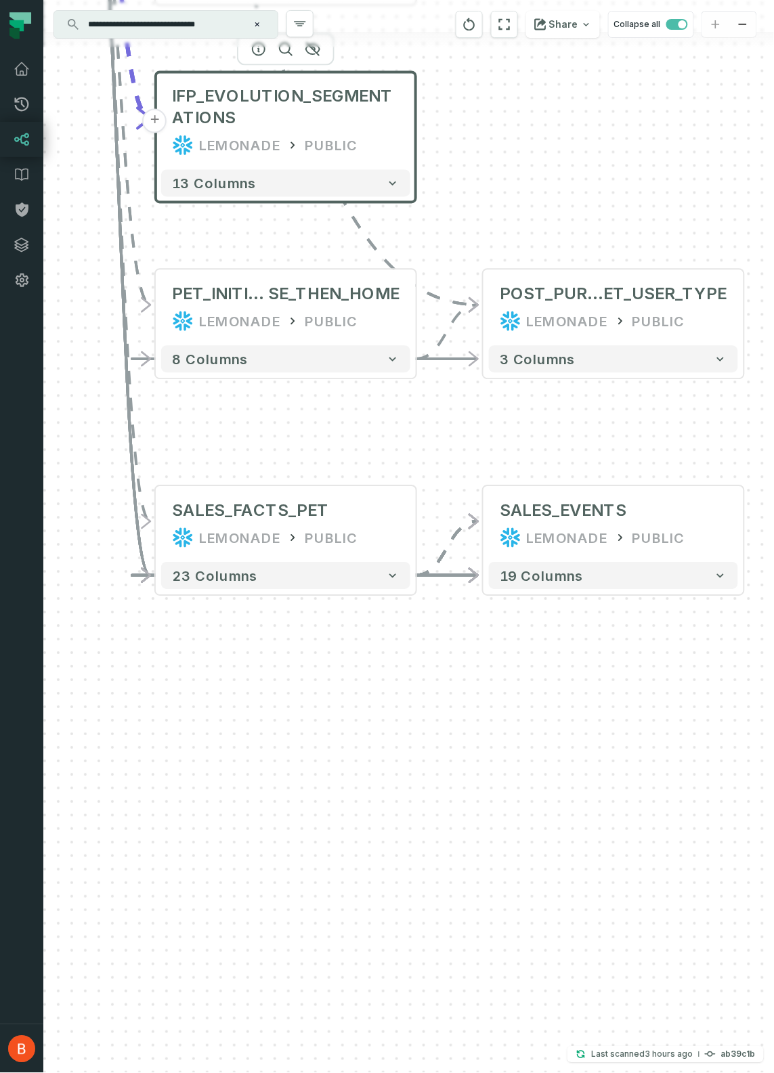
drag, startPoint x: 349, startPoint y: 658, endPoint x: 554, endPoint y: 646, distance: 204.8
click at [554, 646] on div "+ SALES_EVENTS LEMONADE PUBLIC + 19 columns + SALES_EVOLUTION LEMONADE PUBLIC 9…" at bounding box center [408, 536] width 730 height 1073
click at [741, 525] on button "+" at bounding box center [744, 524] width 24 height 24
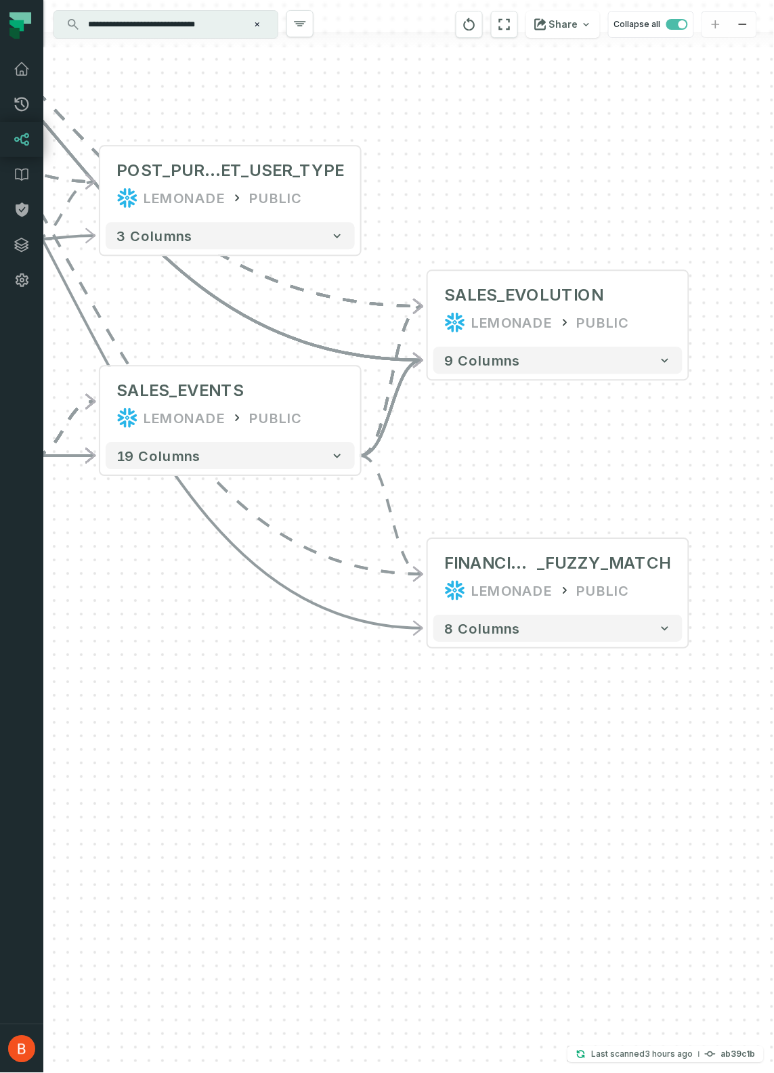
drag, startPoint x: 541, startPoint y: 725, endPoint x: 97, endPoint y: 603, distance: 459.7
click at [97, 604] on div "+ SALES_EVENTS LEMONADE PUBLIC - 19 columns + SALES_EVOLUTION LEMONADE PUBLIC 9…" at bounding box center [408, 536] width 730 height 1073
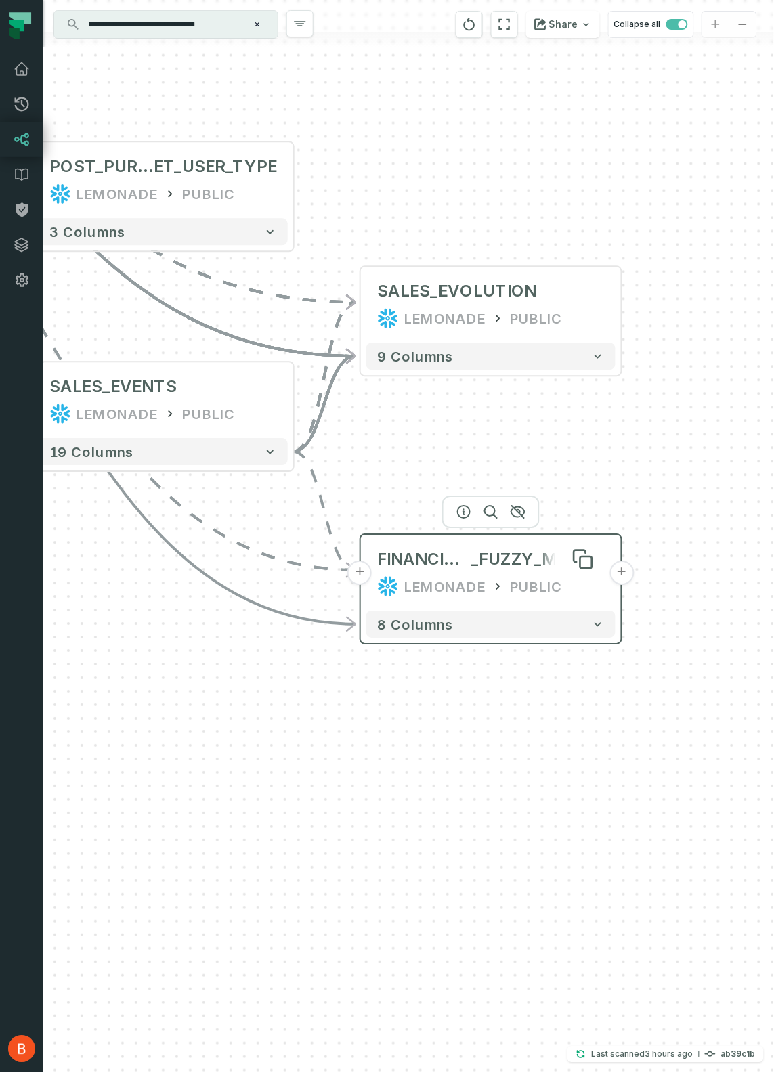
click at [515, 562] on span "_FUZZY_MATCH" at bounding box center [537, 560] width 134 height 22
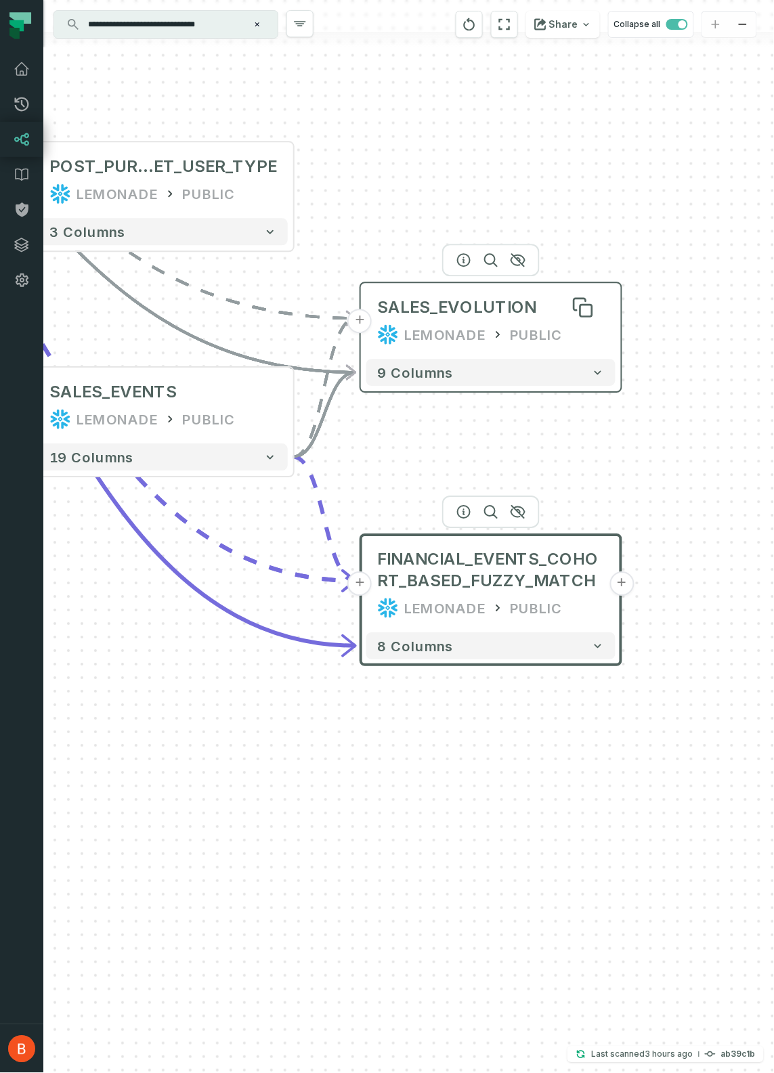
click at [523, 309] on div "SALES_EVOLUTION" at bounding box center [457, 307] width 160 height 22
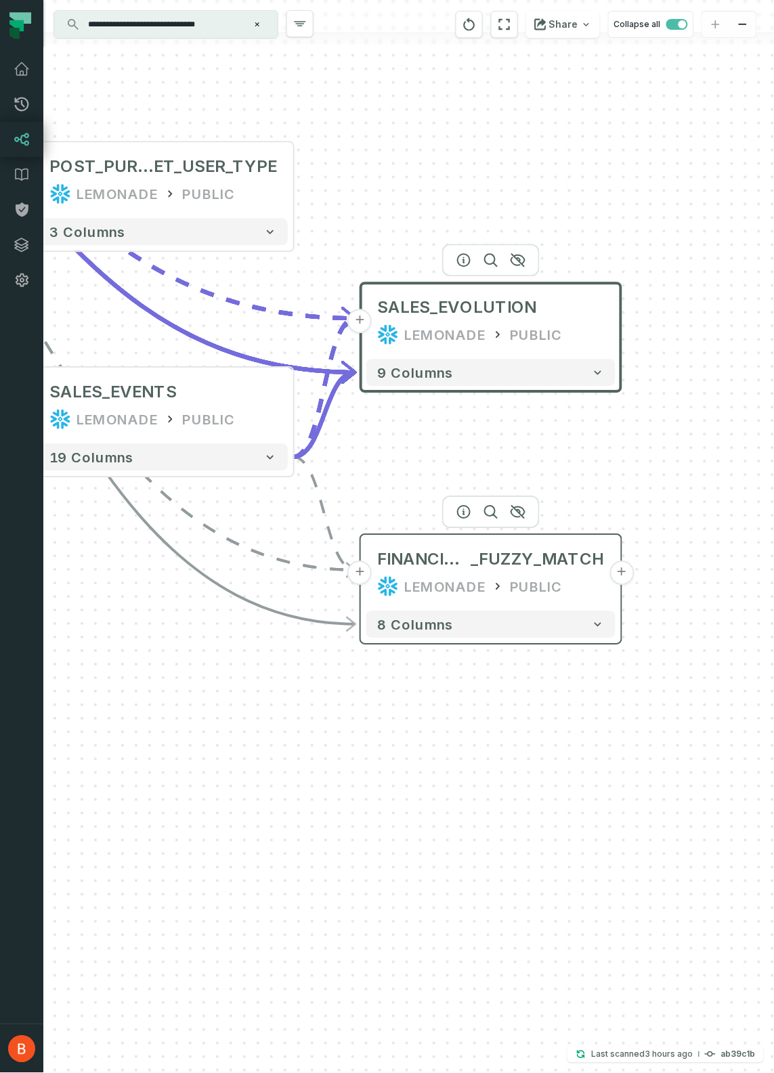
click at [626, 579] on button "+" at bounding box center [621, 573] width 24 height 24
click at [621, 568] on button "+" at bounding box center [622, 573] width 24 height 24
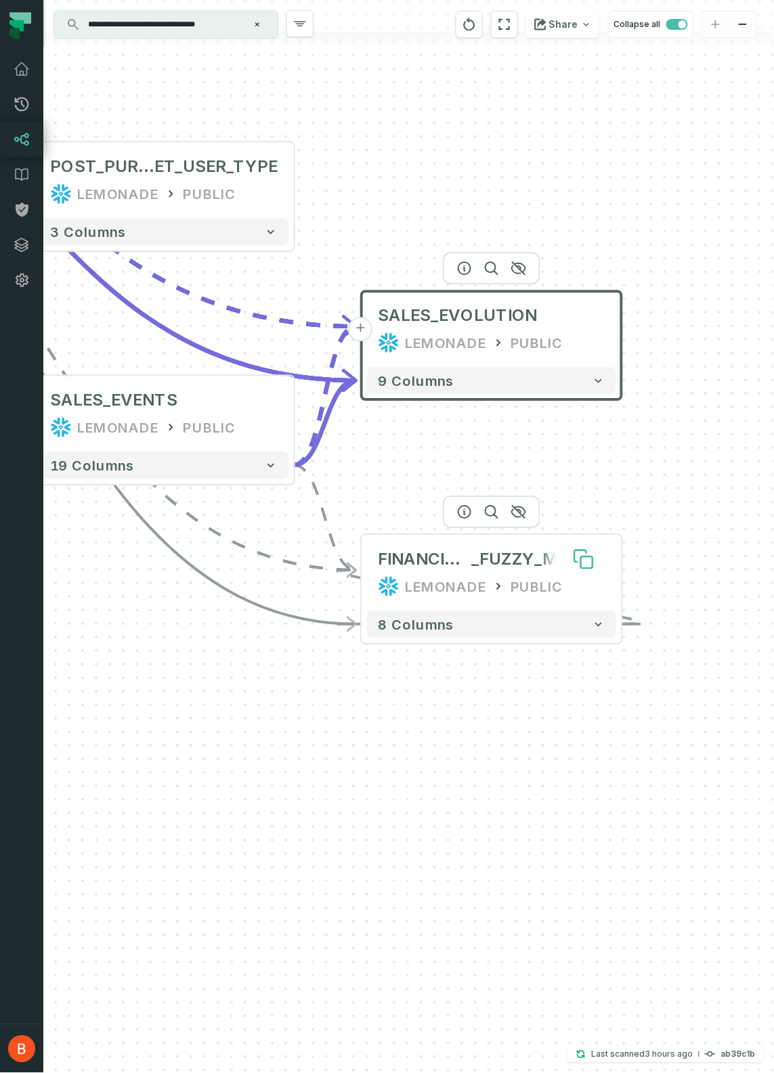
click at [585, 560] on icon at bounding box center [587, 563] width 12 height 12
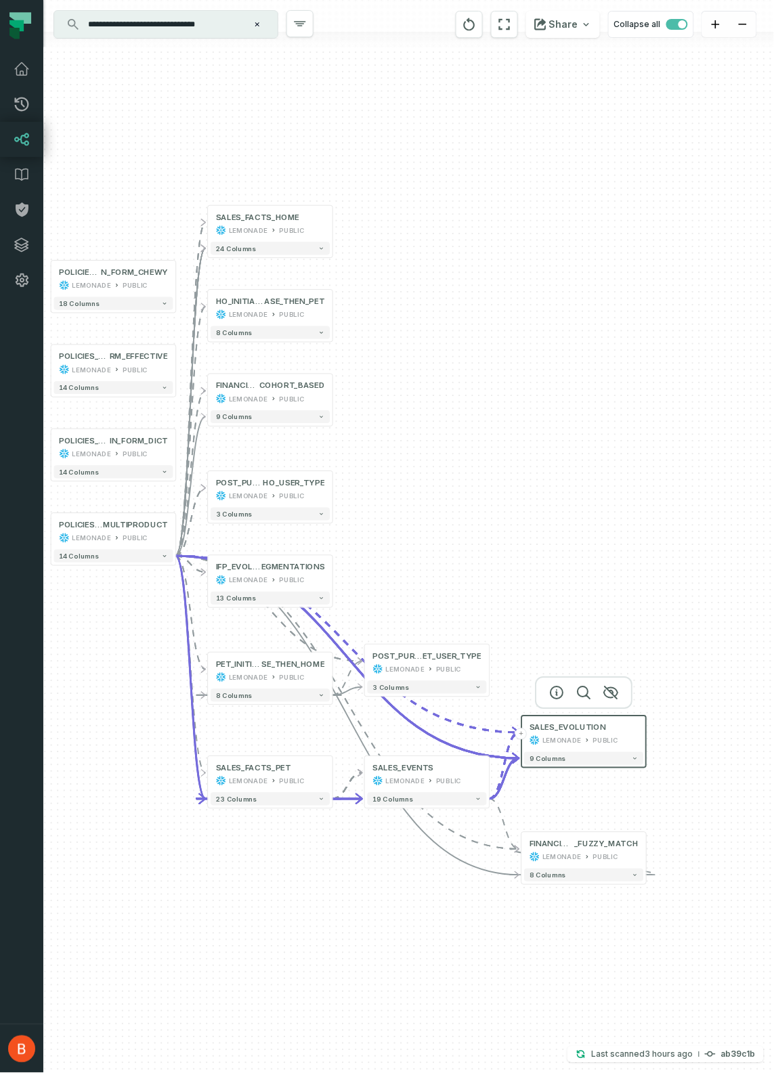
drag, startPoint x: 229, startPoint y: 704, endPoint x: 315, endPoint y: 886, distance: 200.7
click at [315, 857] on div "+ SALES_EVENTS LEMONADE PUBLIC - 19 columns + SALES_EVOLUTION LEMONADE PUBLIC 9…" at bounding box center [408, 536] width 730 height 1073
click at [334, 391] on button "+" at bounding box center [334, 394] width 12 height 12
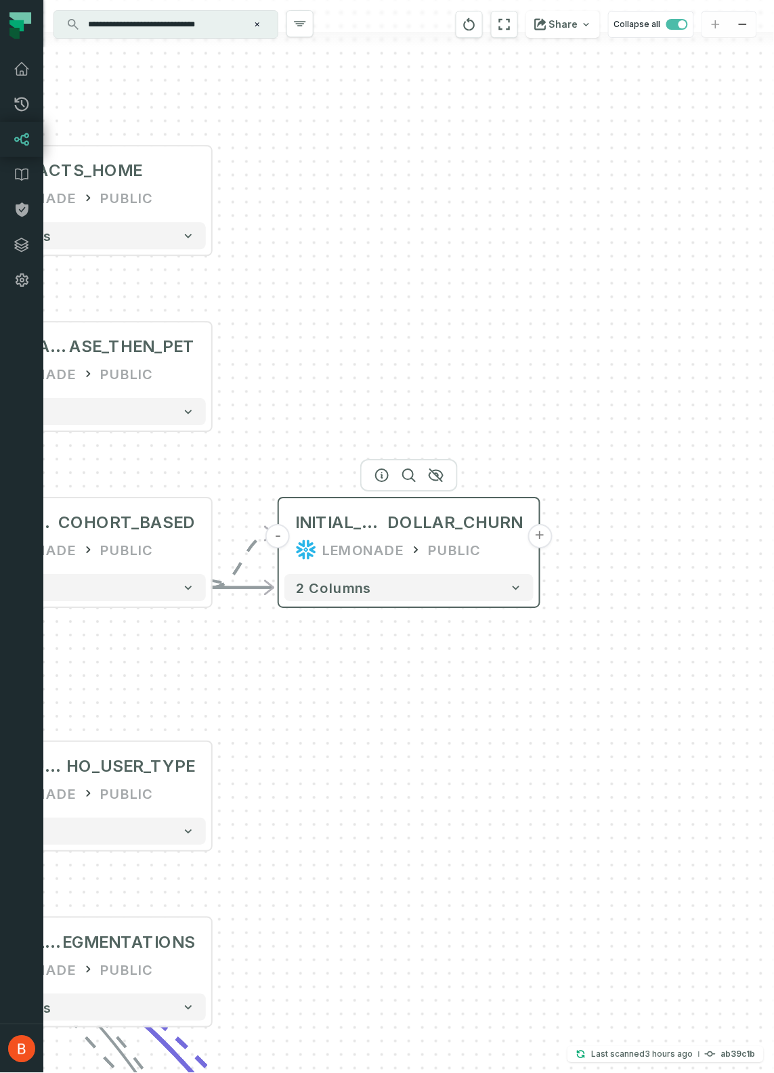
click at [433, 509] on div "INITIAL_COHORT_ARR_ DOLLAR_CHURN LEMONADE PUBLIC" at bounding box center [408, 536] width 249 height 65
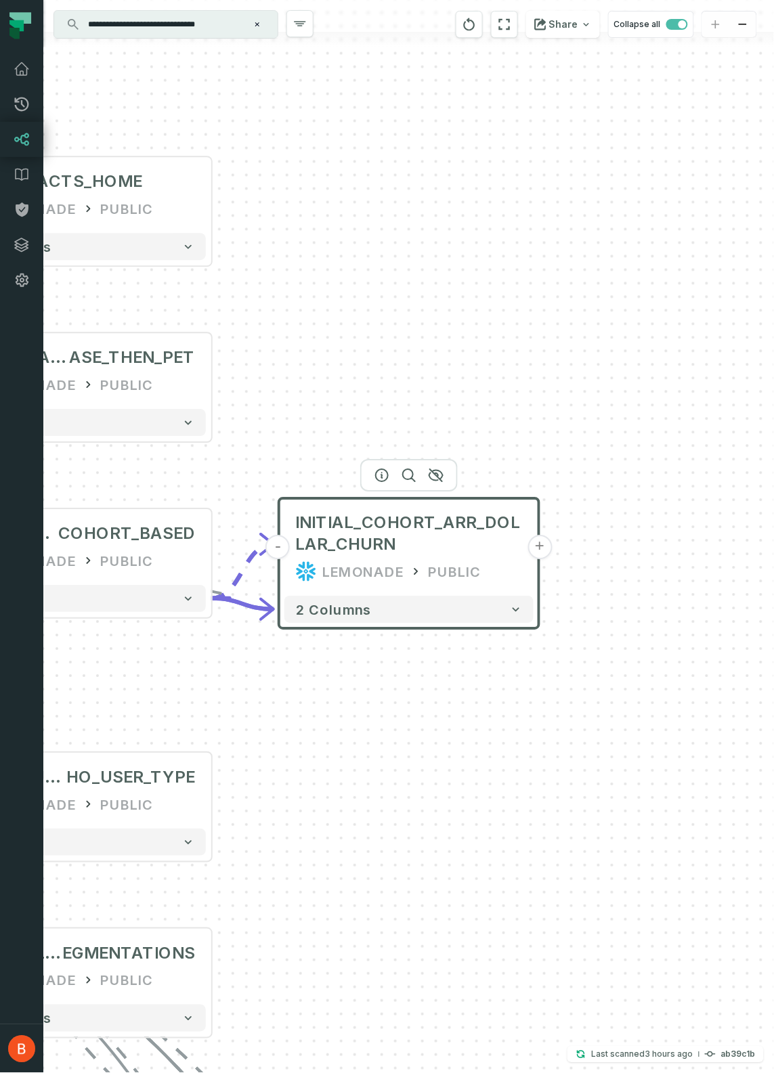
click at [546, 545] on button "+" at bounding box center [539, 547] width 24 height 24
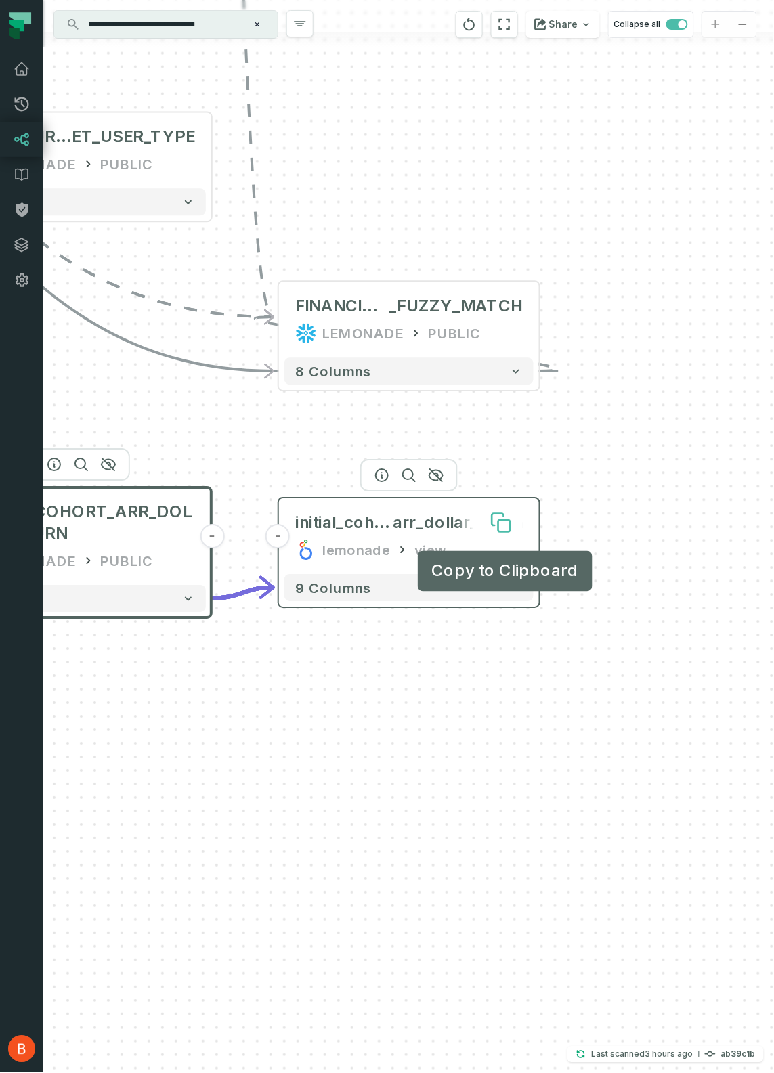
click at [512, 524] on button at bounding box center [500, 522] width 43 height 43
click at [435, 525] on span "arr_dollar_churn" at bounding box center [458, 523] width 130 height 22
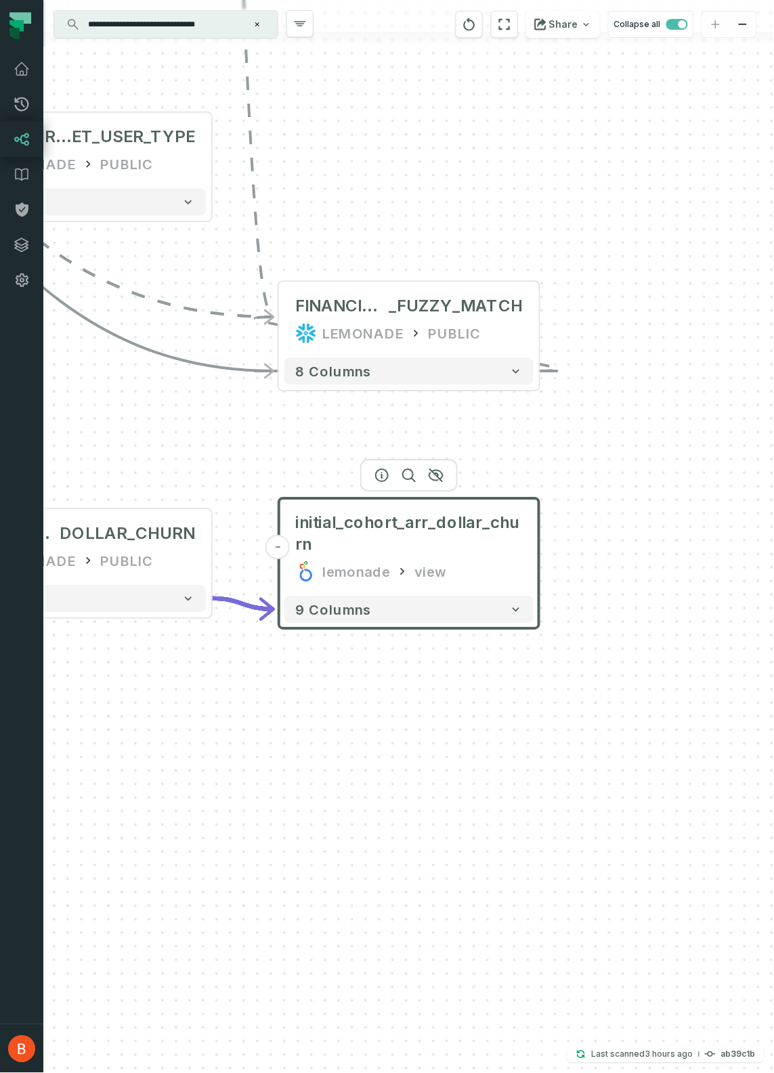
click at [523, 566] on div "initial_cohort_arr_dollar_churn lemonade view" at bounding box center [408, 547] width 249 height 87
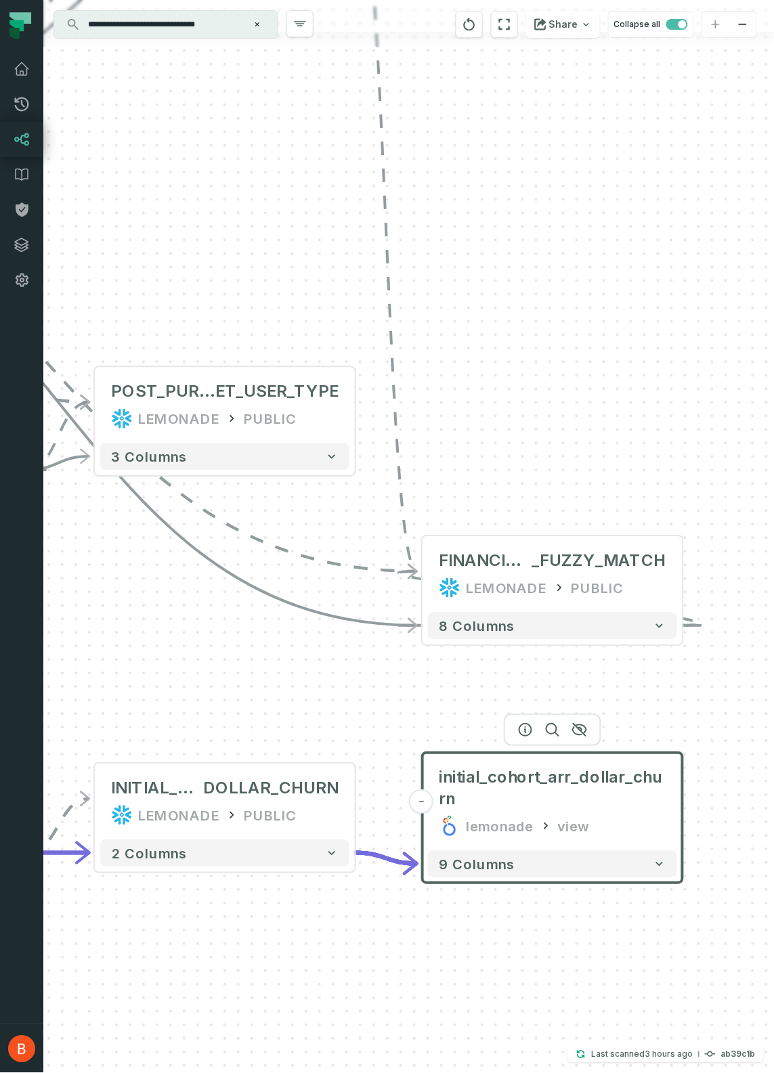
drag, startPoint x: 541, startPoint y: 457, endPoint x: 691, endPoint y: 737, distance: 317.0
click at [691, 737] on div "- initial_cohort_arr_dollar_churn lemonade view 9 columns - INITIAL_COHORT_ARR_…" at bounding box center [408, 536] width 730 height 1073
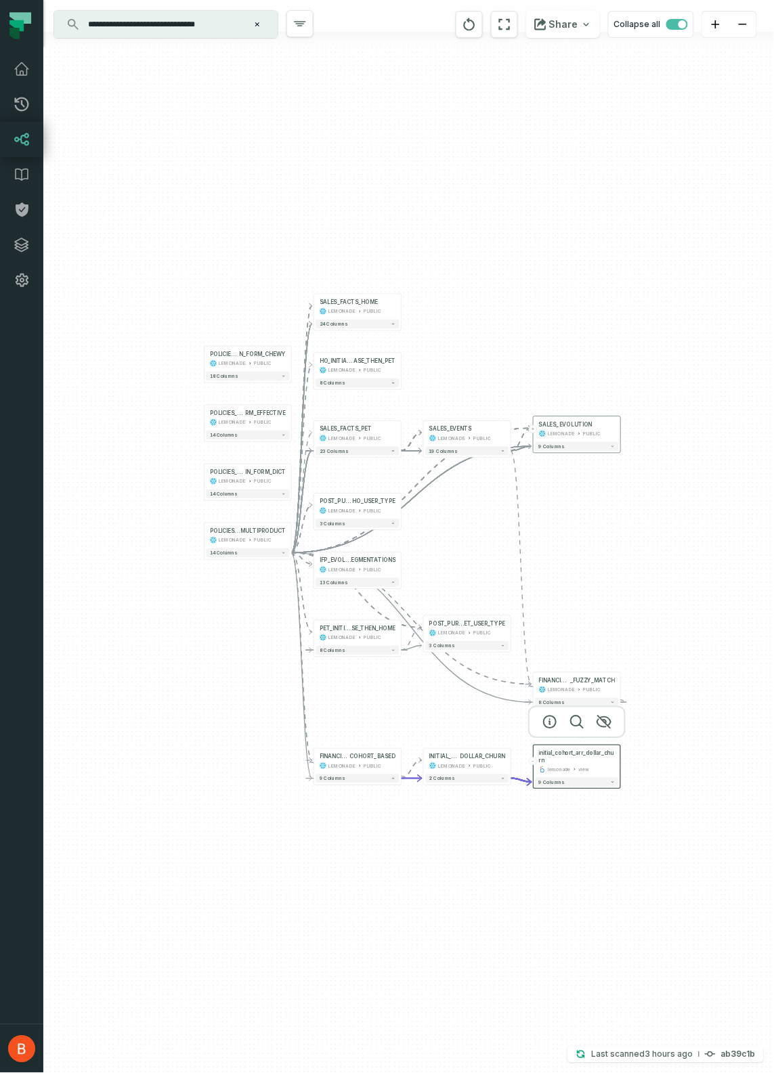
drag, startPoint x: 344, startPoint y: 584, endPoint x: 495, endPoint y: 688, distance: 182.5
click at [495, 688] on div "- initial_cohort_arr_dollar_churn lemonade view 9 columns - INITIAL_COHORT_ARR_…" at bounding box center [408, 536] width 730 height 1073
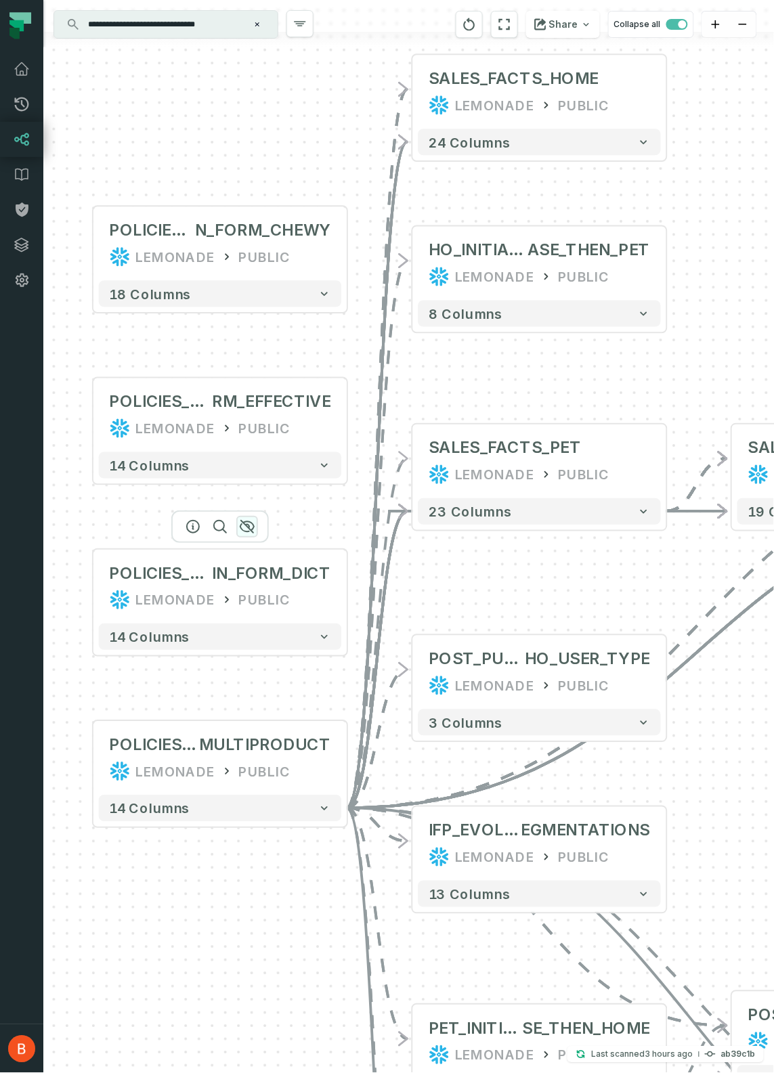
click at [256, 529] on button "button" at bounding box center [247, 527] width 22 height 22
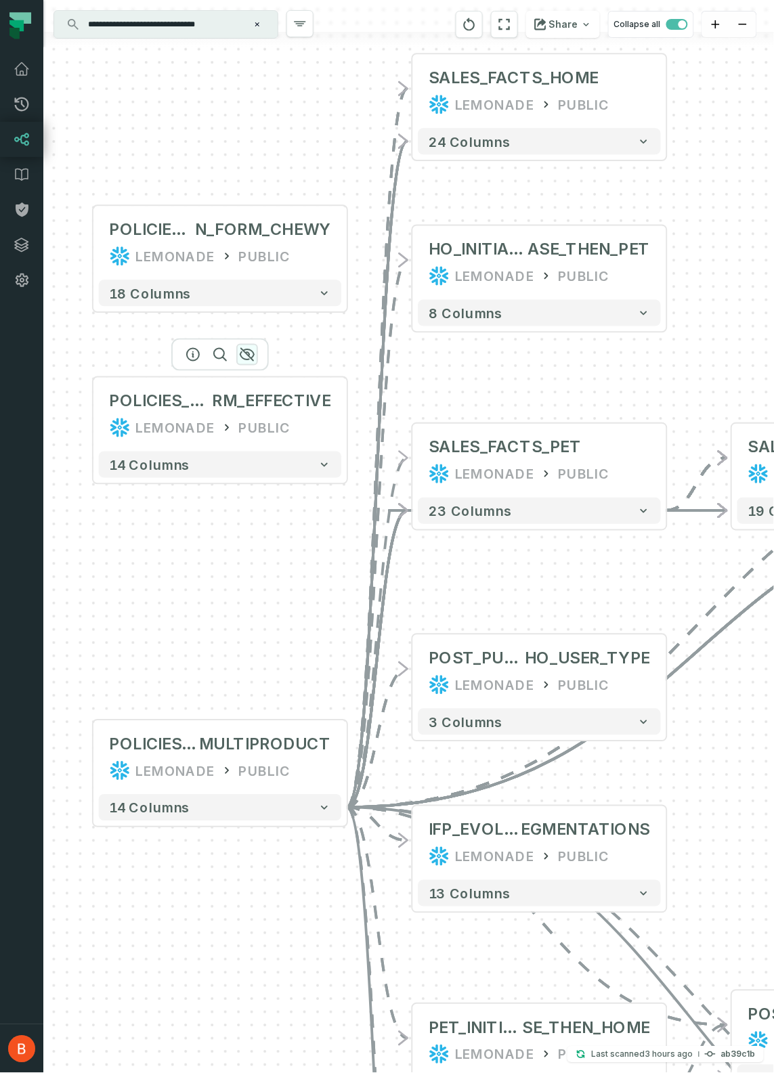
click at [256, 358] on button "button" at bounding box center [247, 355] width 22 height 22
click at [250, 188] on div at bounding box center [219, 182] width 97 height 32
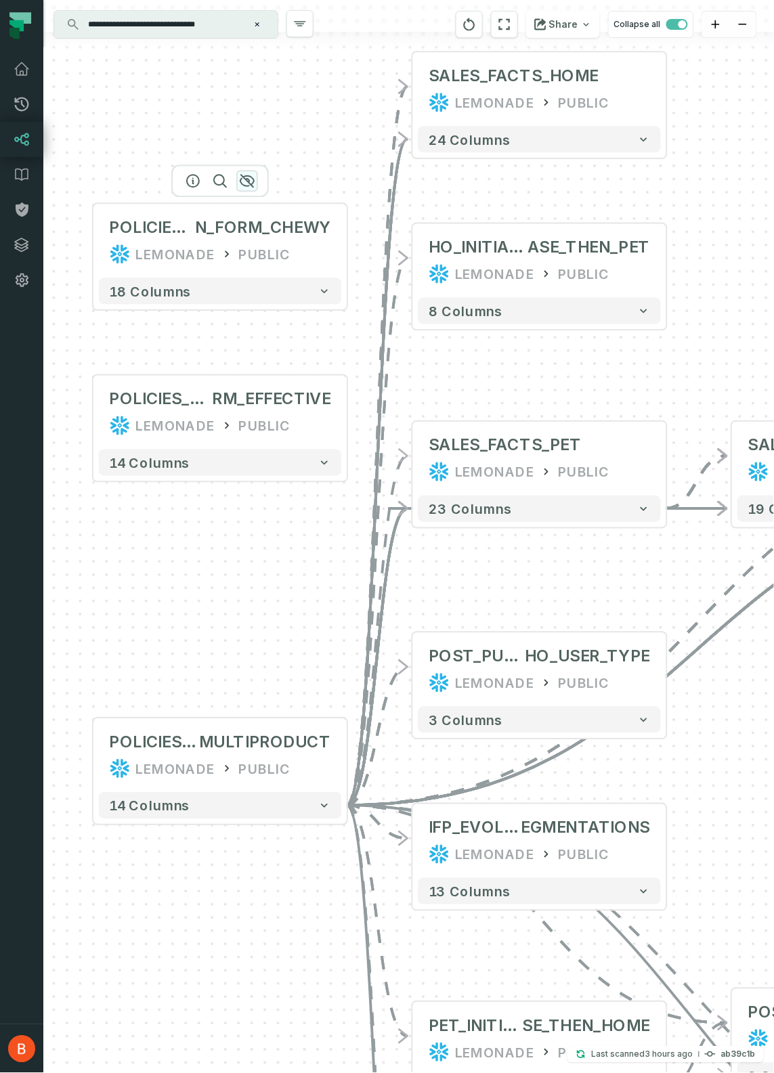
click at [246, 182] on icon "button" at bounding box center [247, 181] width 16 height 16
click at [244, 351] on icon "button" at bounding box center [246, 352] width 16 height 16
click at [250, 355] on icon "button" at bounding box center [246, 352] width 16 height 16
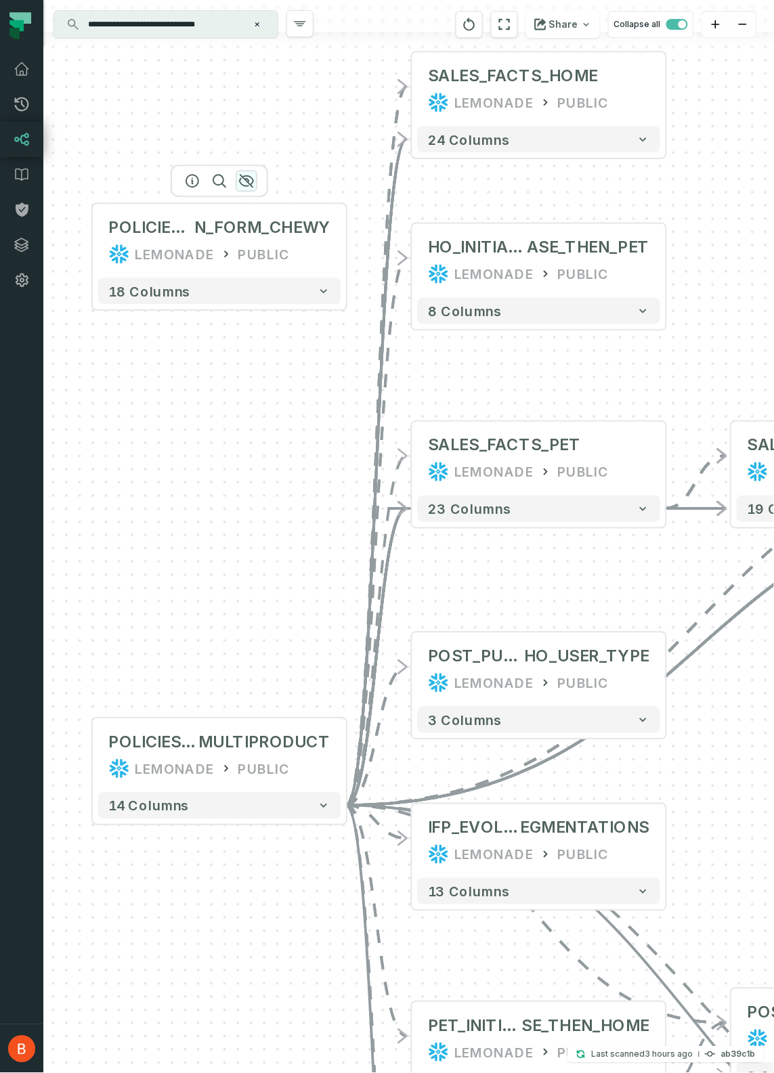
click at [247, 182] on icon "button" at bounding box center [247, 181] width 14 height 12
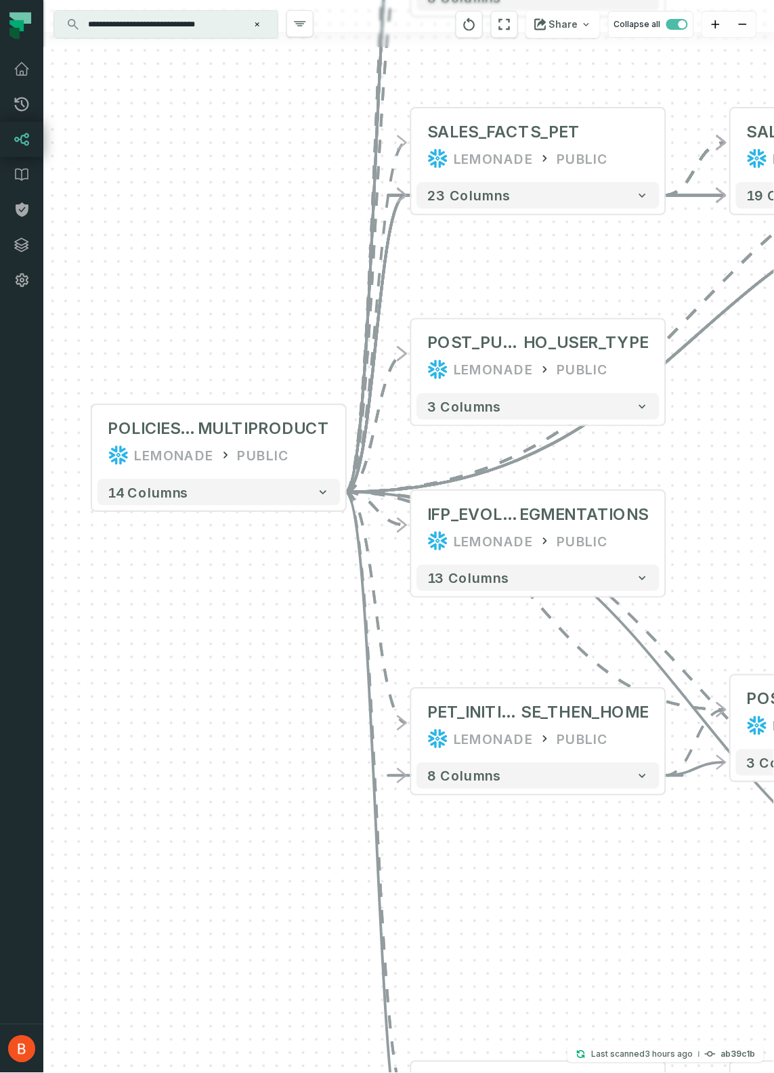
drag, startPoint x: 231, startPoint y: 631, endPoint x: 230, endPoint y: 305, distance: 325.5
click at [230, 305] on div "- initial_cohort_arr_dollar_churn lemonade view 9 columns - INITIAL_COHORT_ARR_…" at bounding box center [408, 536] width 730 height 1073
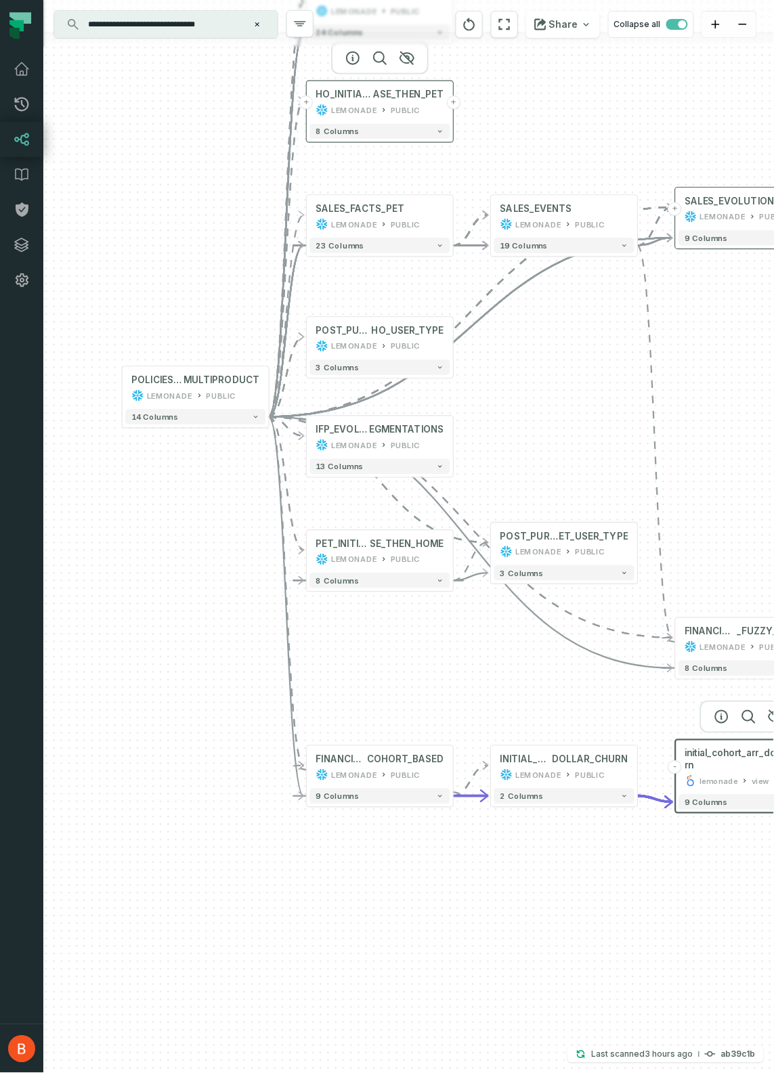
click at [453, 95] on button "+" at bounding box center [454, 102] width 14 height 14
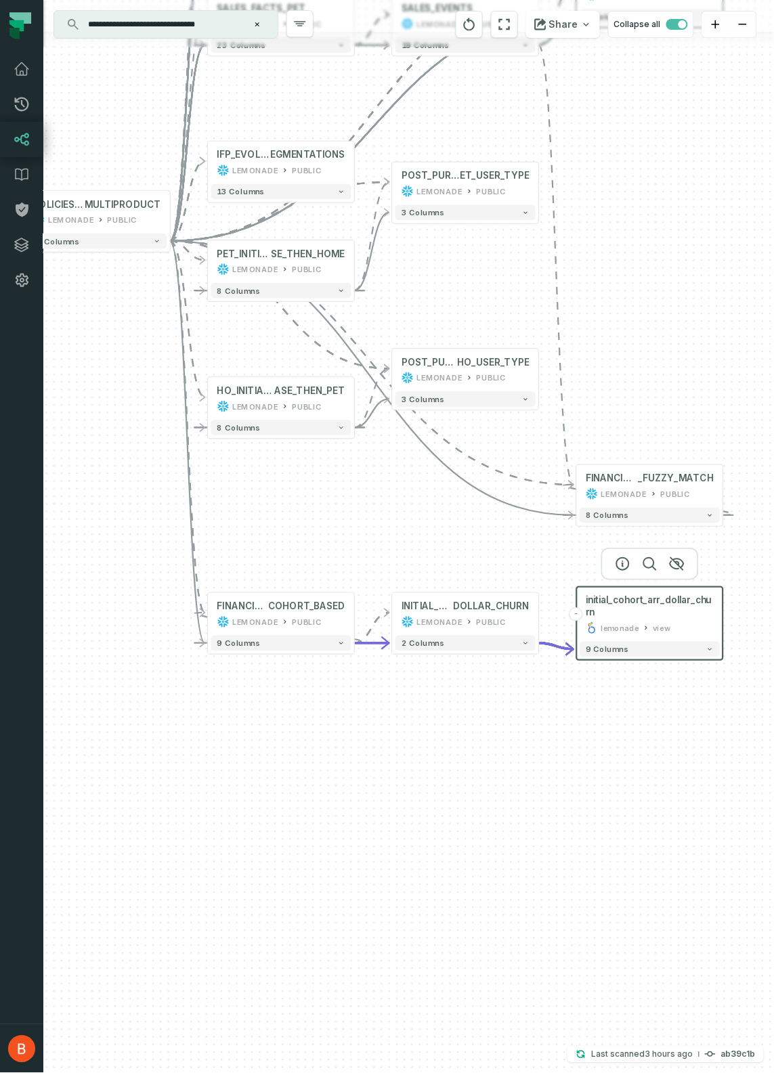
drag, startPoint x: 466, startPoint y: 219, endPoint x: 365, endPoint y: 515, distance: 312.2
click at [365, 520] on div "- initial_cohort_arr_dollar_churn lemonade view 9 columns - INITIAL_COHORT_ARR_…" at bounding box center [408, 536] width 730 height 1073
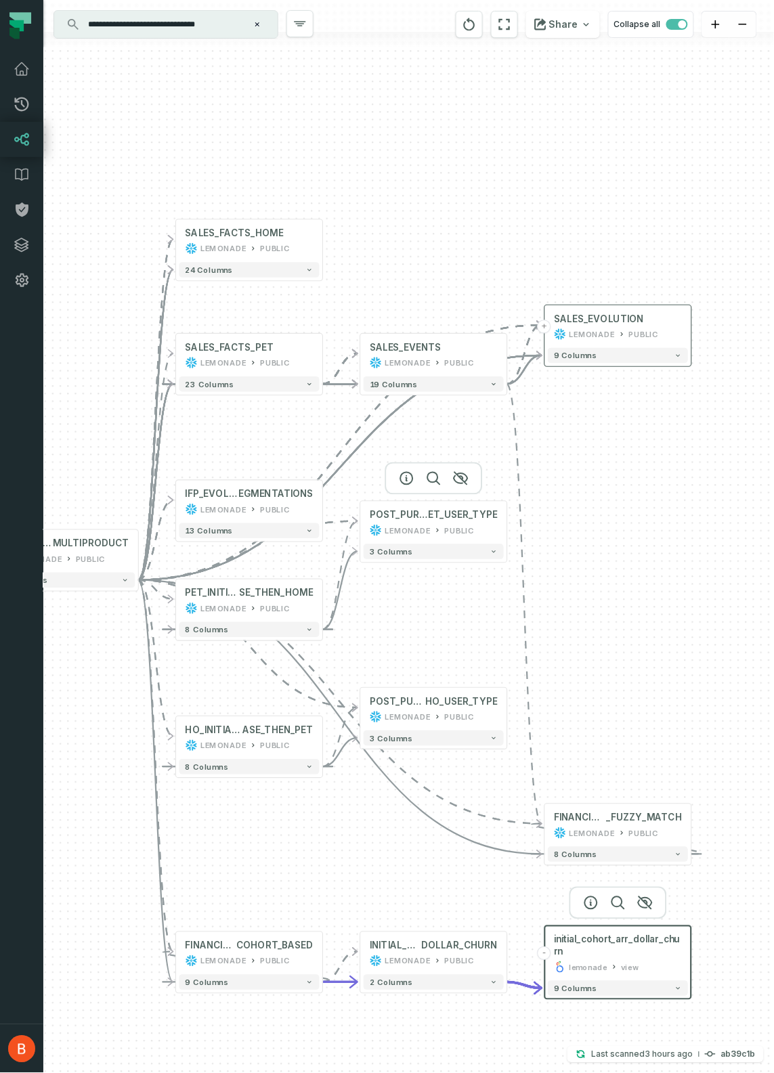
drag, startPoint x: 421, startPoint y: 131, endPoint x: 390, endPoint y: 464, distance: 334.3
click at [390, 464] on div "- initial_cohort_arr_dollar_churn lemonade view 9 columns - INITIAL_COHORT_ARR_…" at bounding box center [408, 536] width 730 height 1073
click at [324, 238] on button "+" at bounding box center [323, 240] width 14 height 14
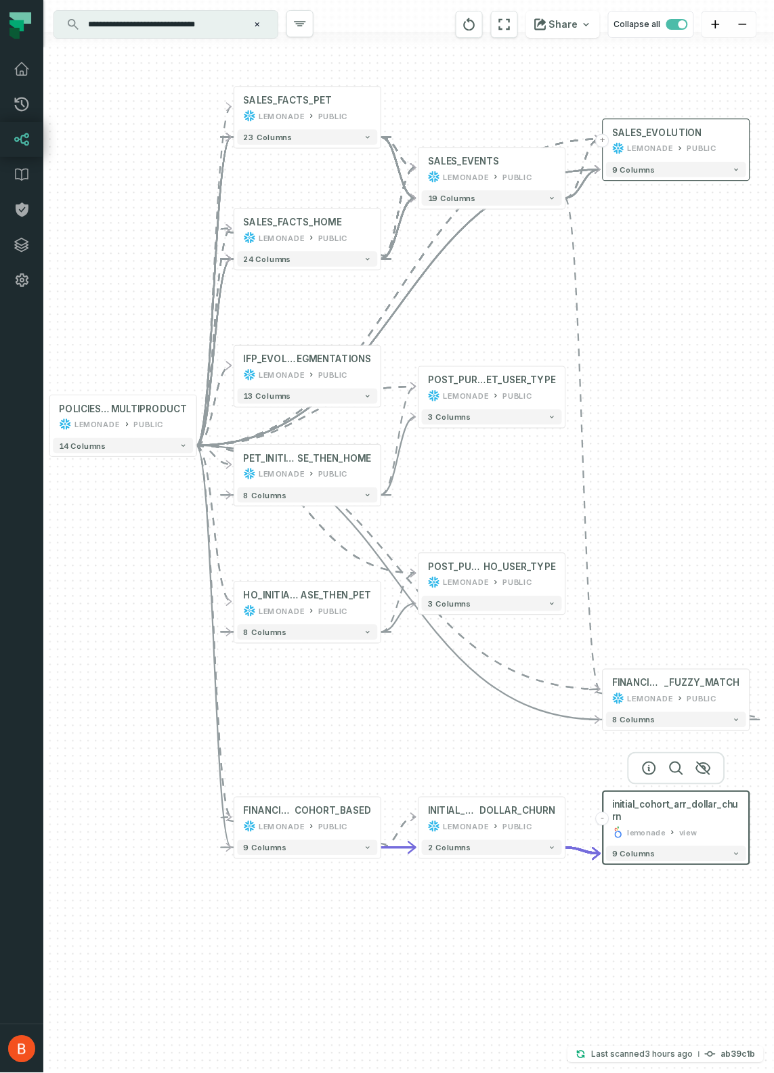
drag, startPoint x: 602, startPoint y: 493, endPoint x: 667, endPoint y: 480, distance: 66.9
click at [667, 480] on div "- initial_cohort_arr_dollar_churn lemonade view 9 columns - INITIAL_COHORT_ARR_…" at bounding box center [408, 536] width 730 height 1073
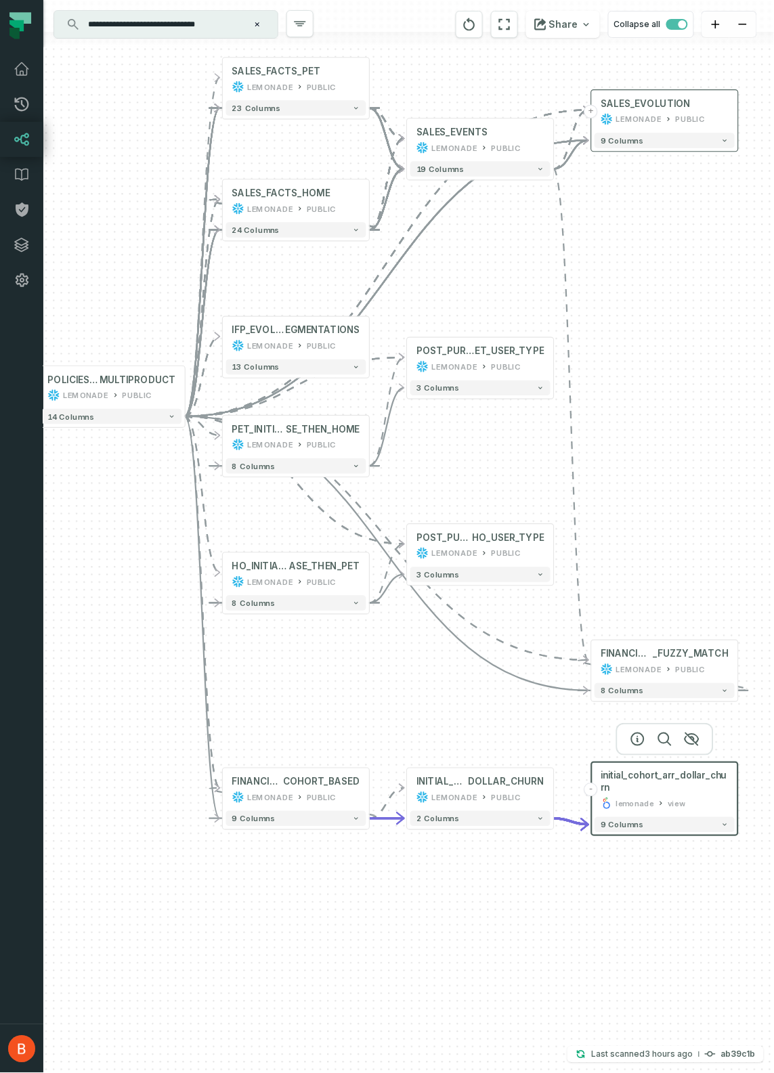
drag, startPoint x: 702, startPoint y: 589, endPoint x: 684, endPoint y: 562, distance: 32.1
click at [684, 562] on div "- initial_cohort_arr_dollar_churn lemonade view 9 columns - INITIAL_COHORT_ARR_…" at bounding box center [408, 536] width 730 height 1073
click at [715, 780] on icon at bounding box center [714, 780] width 7 height 7
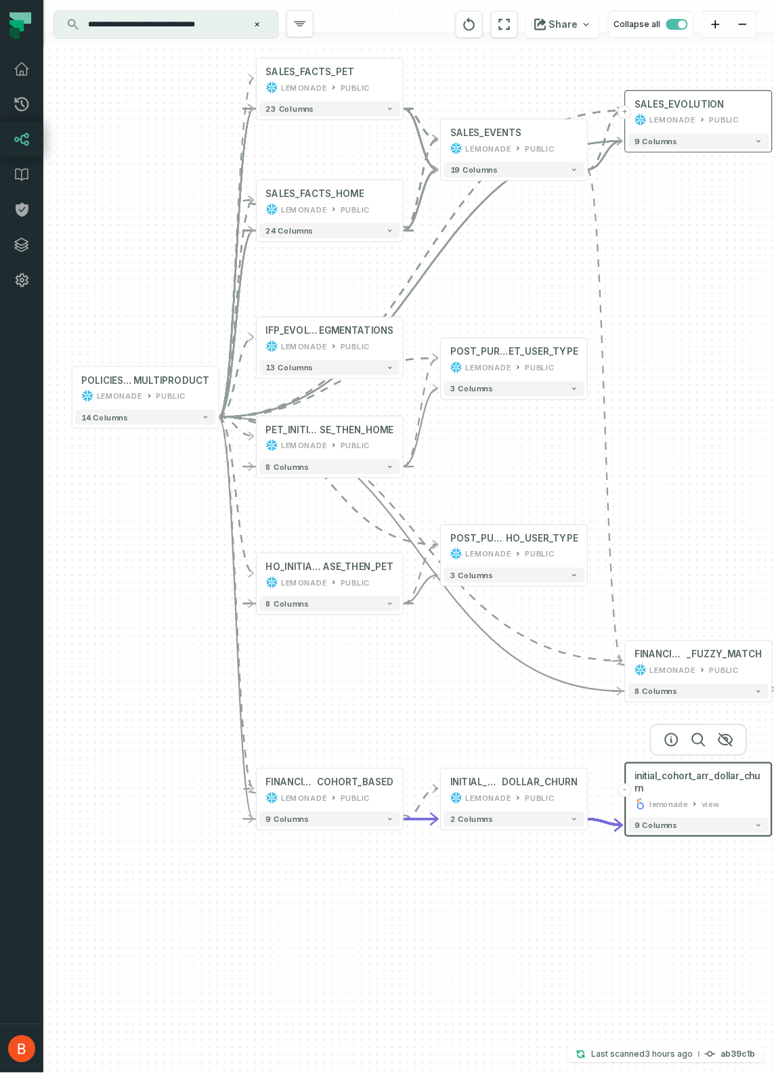
drag, startPoint x: 345, startPoint y: 723, endPoint x: 455, endPoint y: 740, distance: 111.6
click at [455, 740] on div "- initial_cohort_arr_dollar_churn lemonade view 9 columns - INITIAL_COHORT_ARR_…" at bounding box center [408, 536] width 730 height 1073
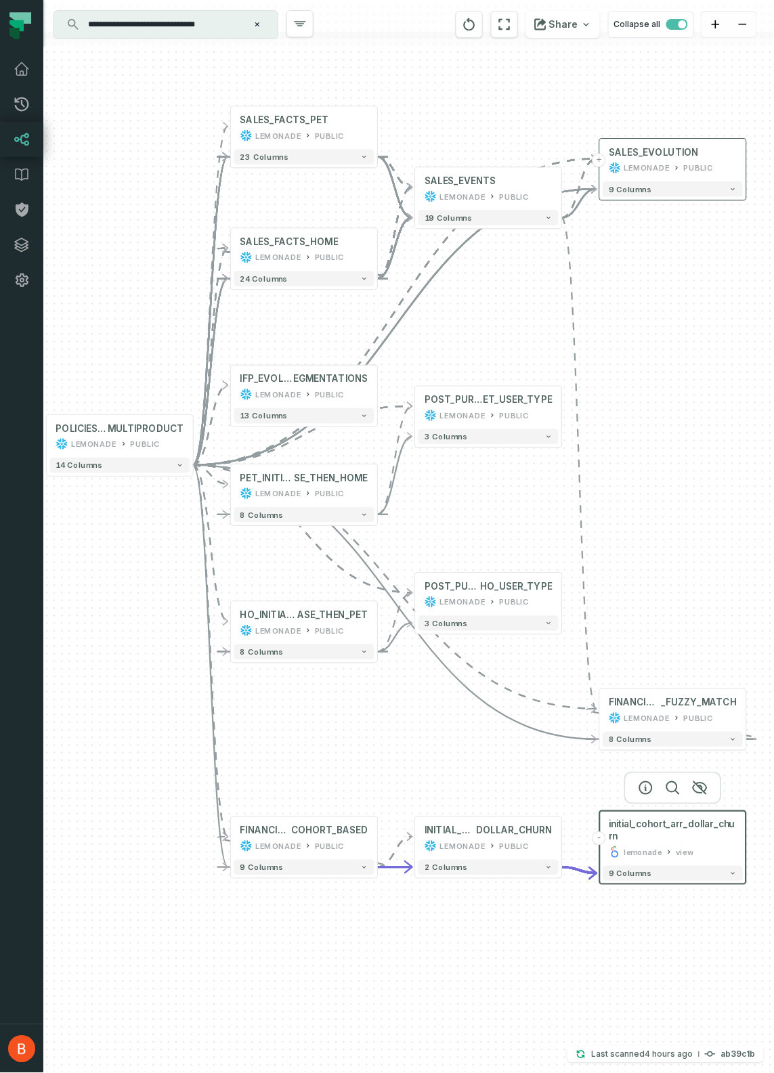
drag, startPoint x: 396, startPoint y: 309, endPoint x: 294, endPoint y: 340, distance: 107.0
click at [294, 340] on div "- initial_cohort_arr_dollar_churn lemonade view 9 columns - INITIAL_COHORT_ARR_…" at bounding box center [408, 536] width 730 height 1073
click at [472, 32] on button "reset" at bounding box center [468, 24] width 27 height 27
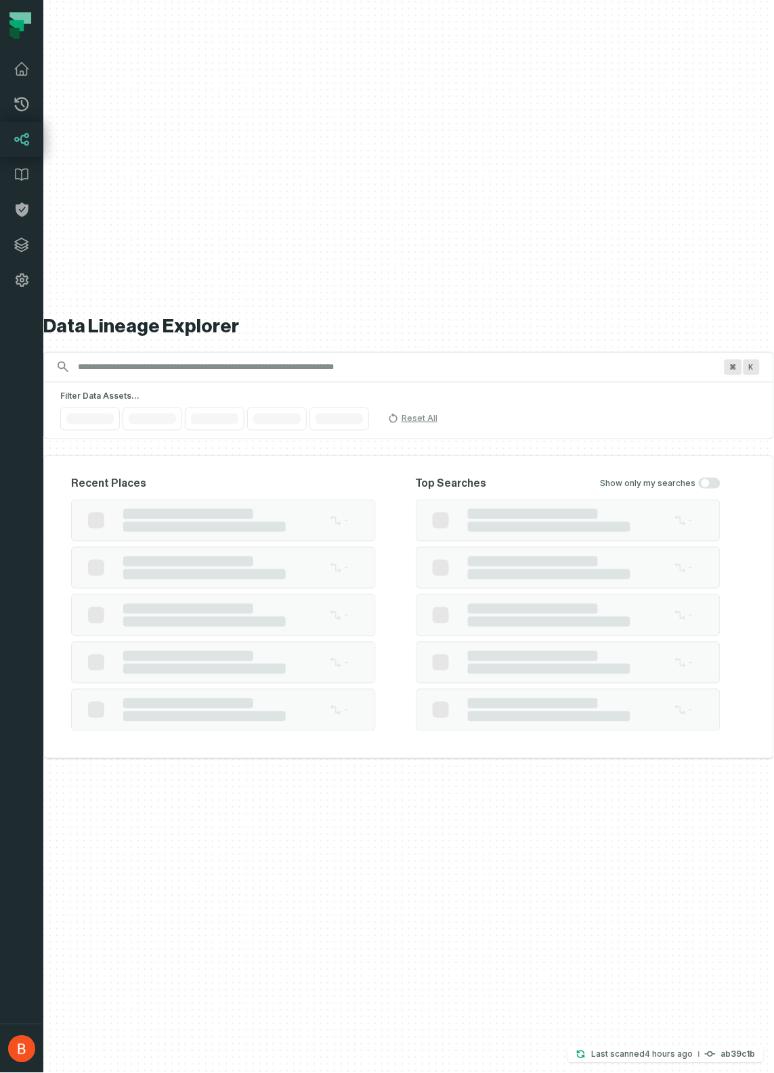
click at [445, 239] on div "Data Lineage Explorer Search for assets across the organization ⌘ K Filter Data…" at bounding box center [408, 536] width 730 height 1073
